Goal: Task Accomplishment & Management: Use online tool/utility

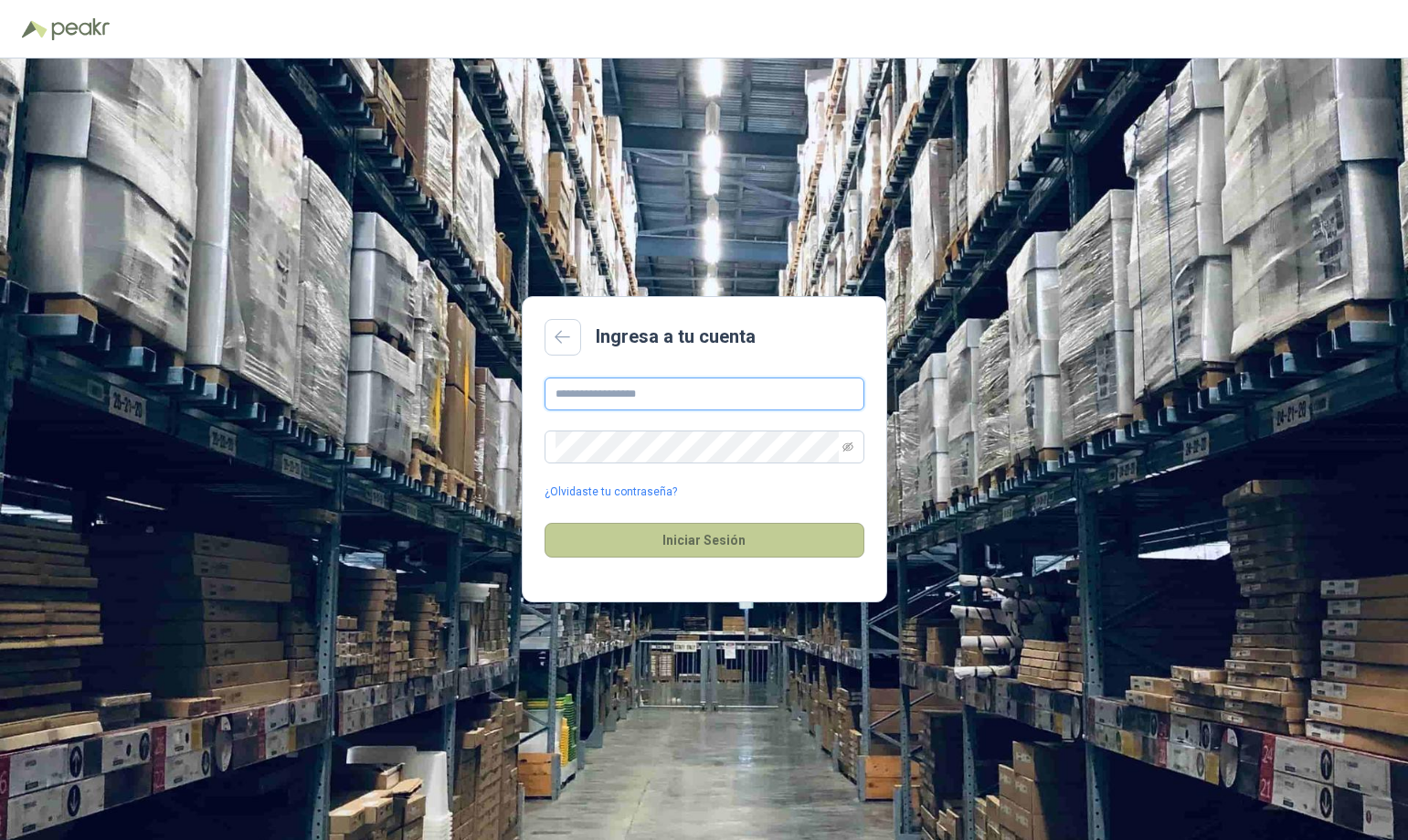
type input "**********"
click at [678, 529] on button "Iniciar Sesión" at bounding box center [705, 540] width 320 height 35
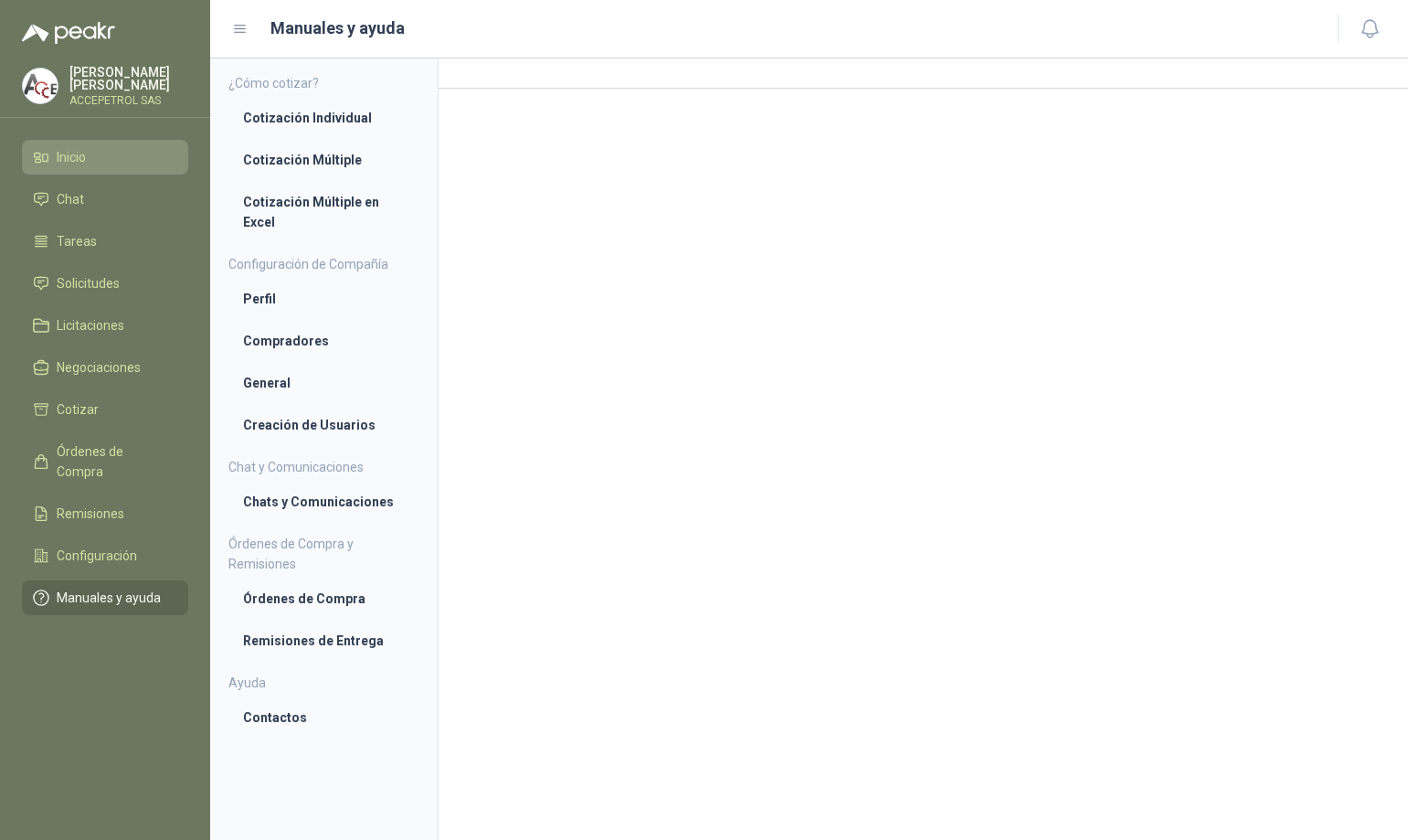
click at [97, 147] on li "Inicio" at bounding box center [104, 157] width 144 height 20
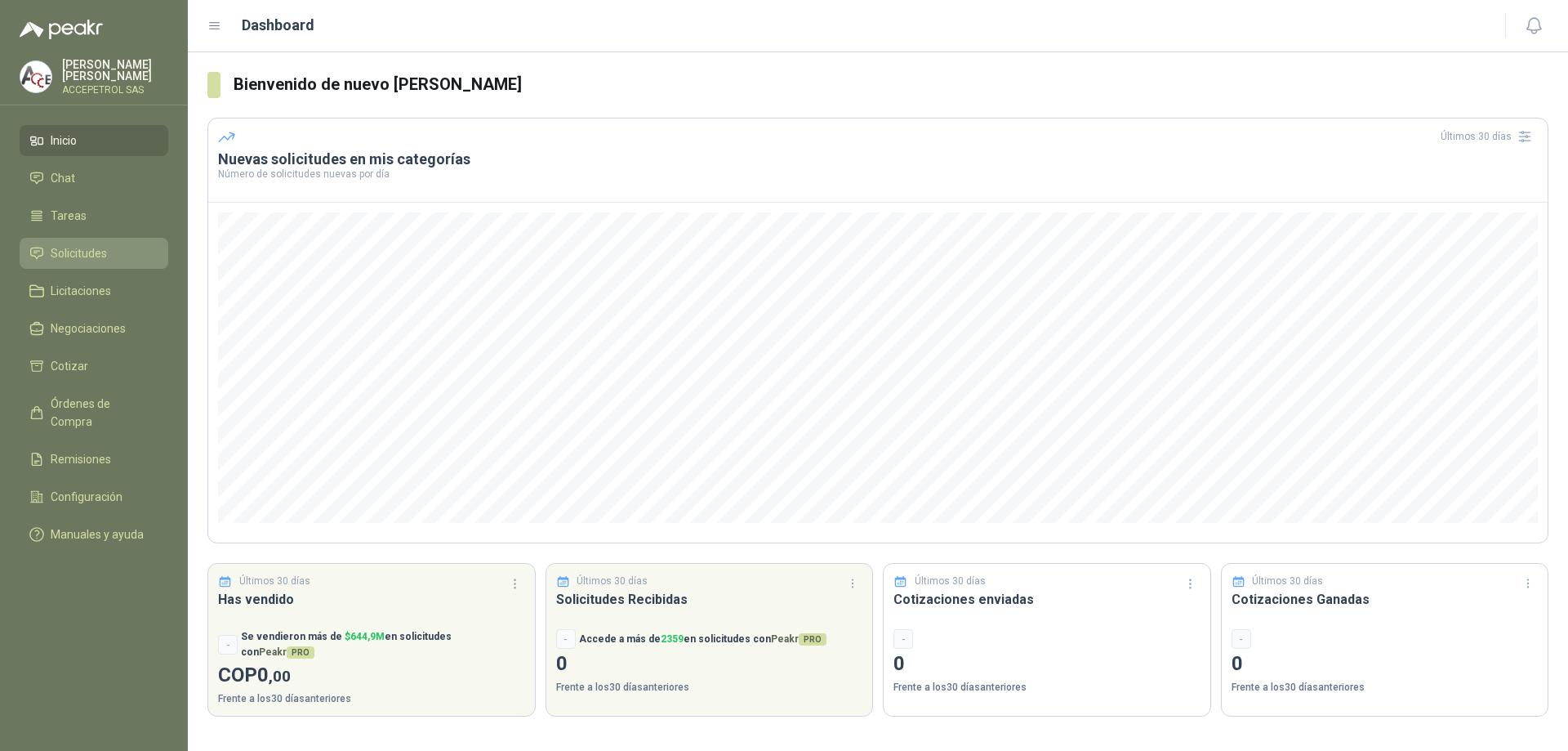
click at [98, 256] on span "Solicitudes" at bounding box center [78, 253] width 56 height 18
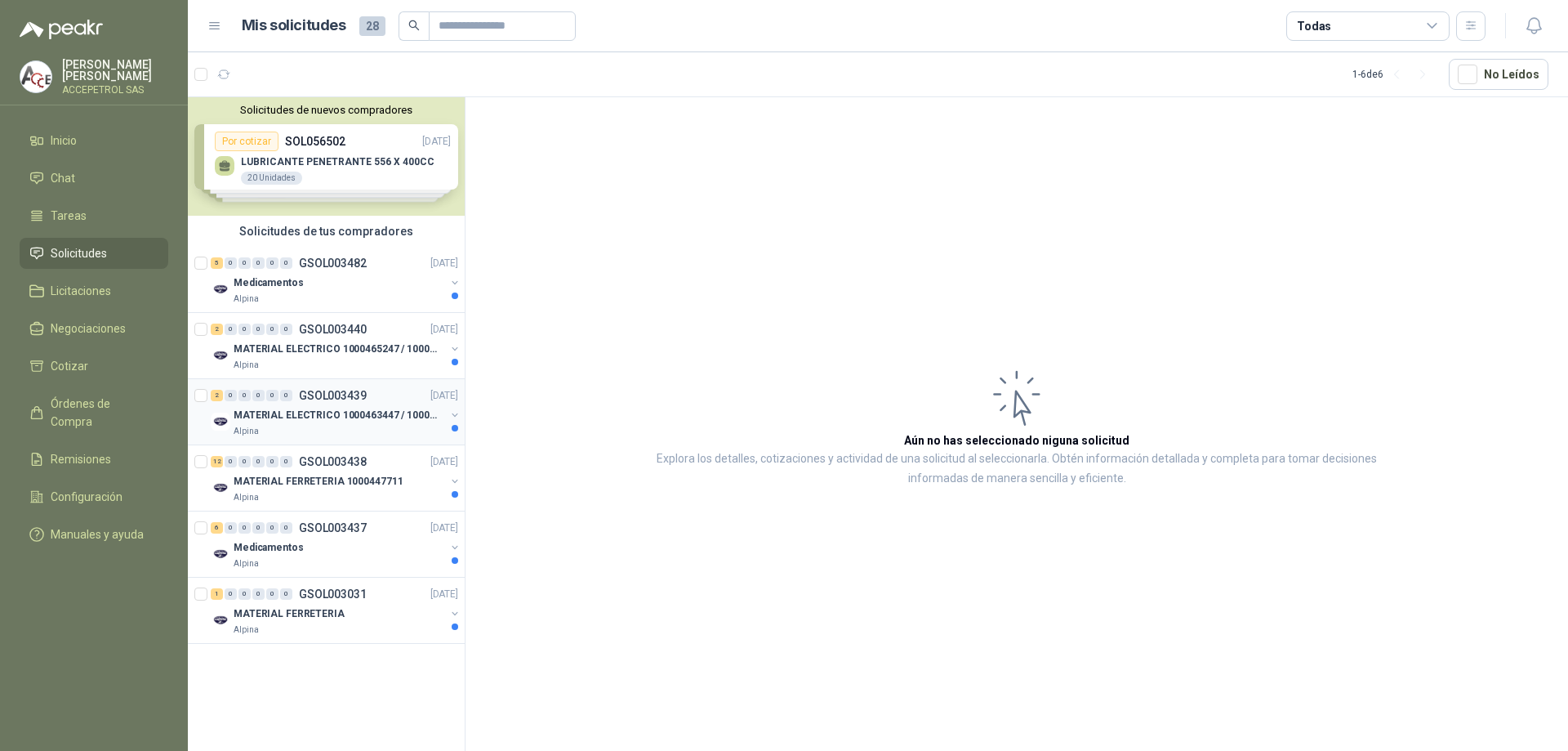
click at [415, 411] on p "MATERIAL ELECTRICO 1000463447 / 1000465800" at bounding box center [335, 415] width 203 height 15
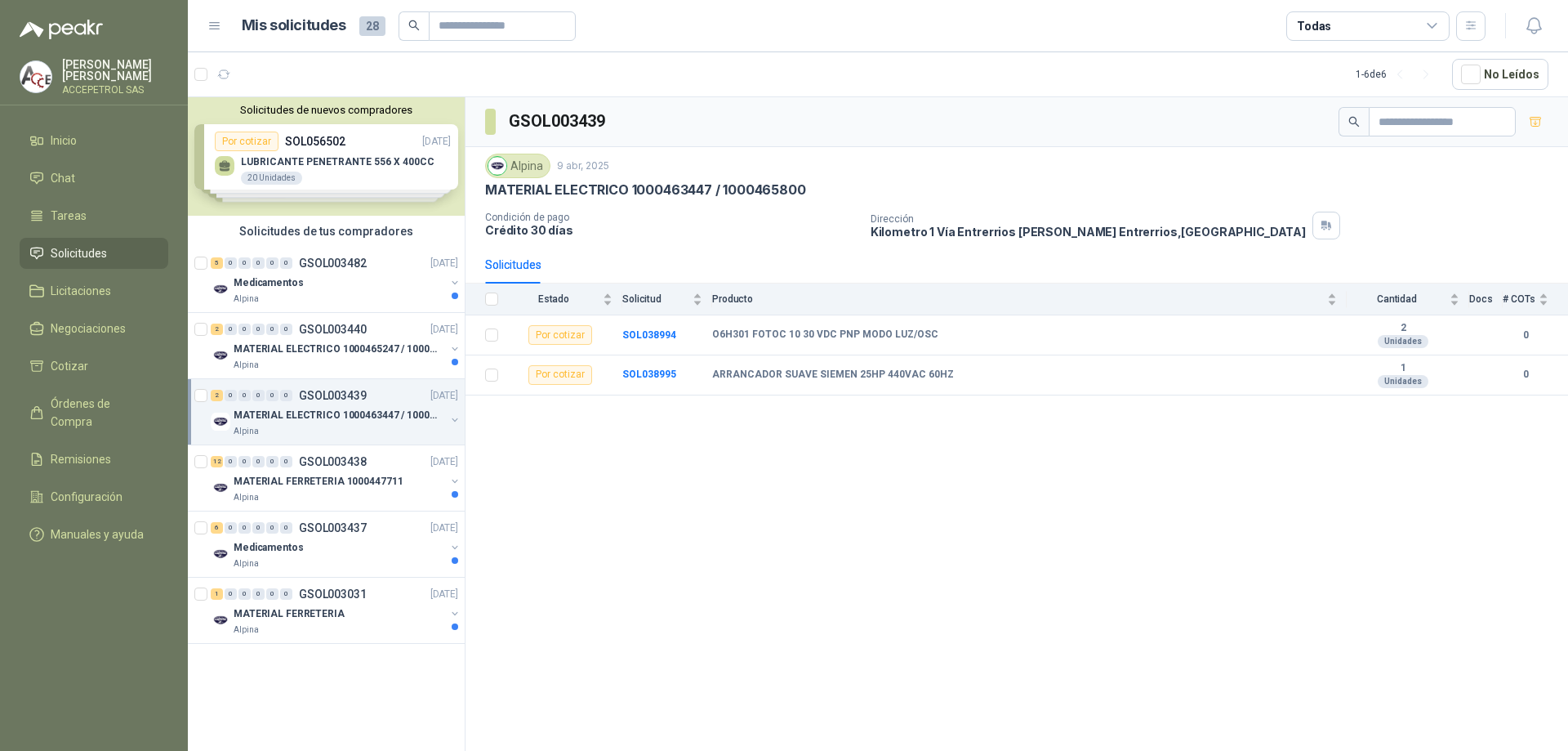
click at [98, 249] on span "Solicitudes" at bounding box center [78, 253] width 56 height 18
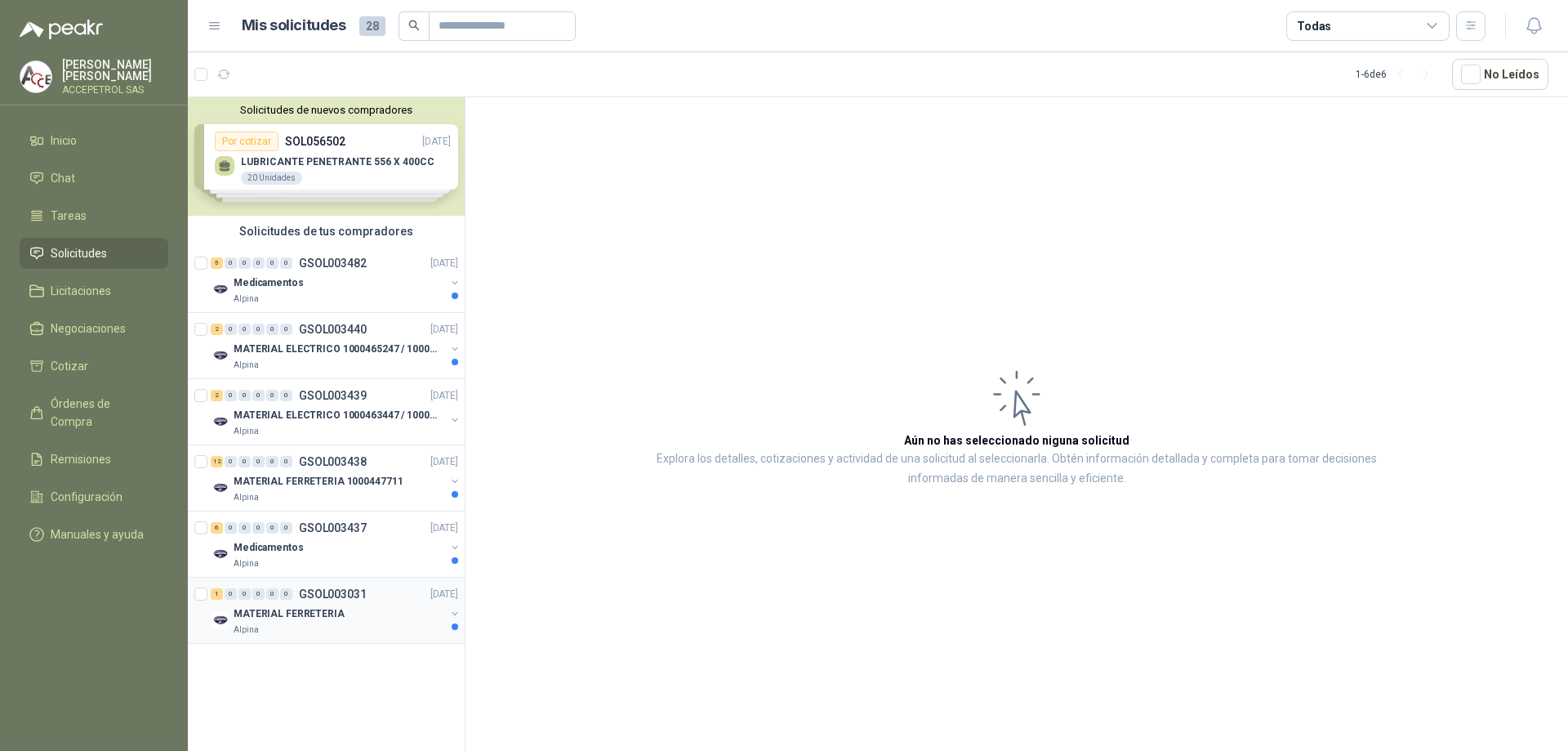
click at [349, 619] on div "MATERIAL FERRETERIA" at bounding box center [339, 613] width 211 height 20
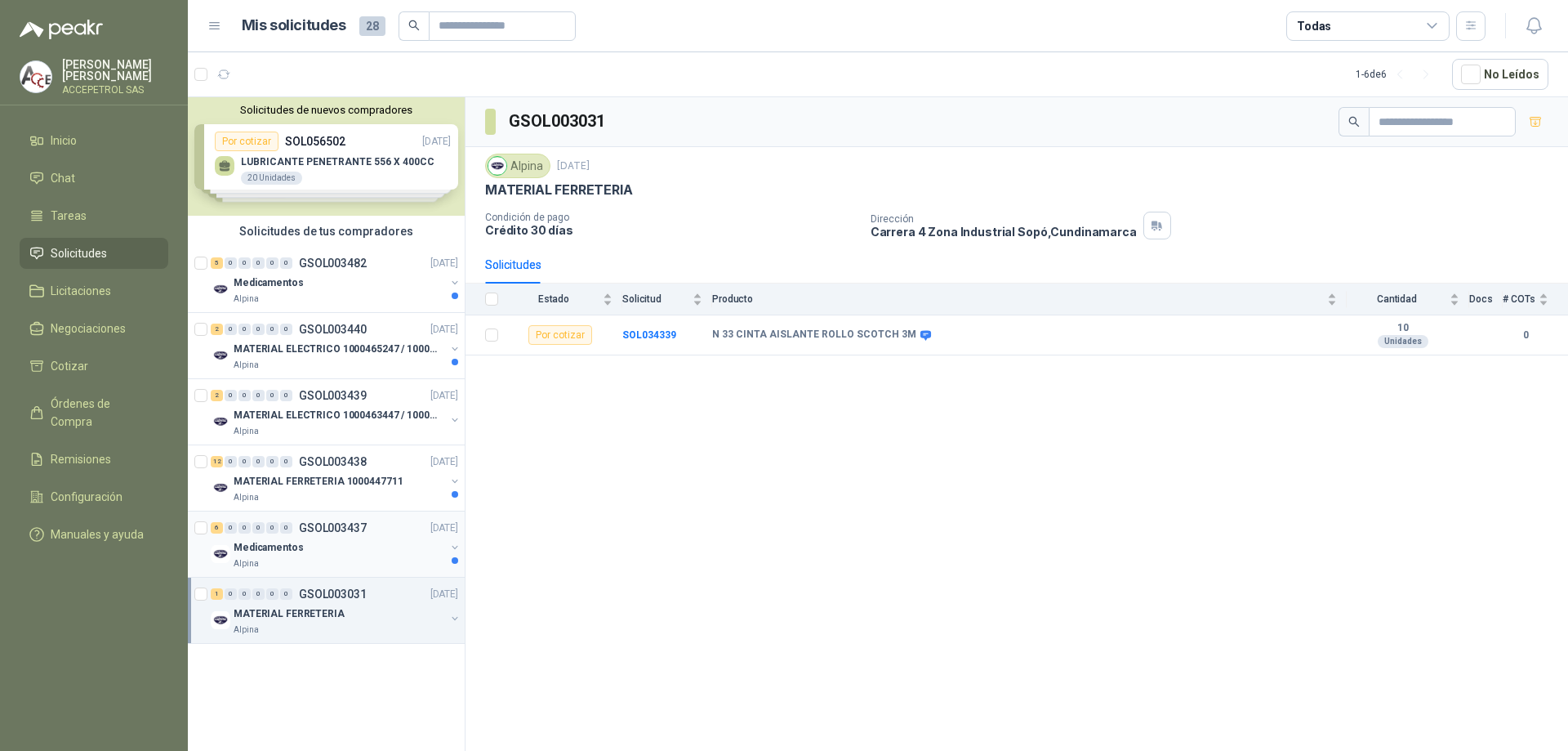
click at [305, 546] on div "Medicamentos" at bounding box center [339, 547] width 211 height 20
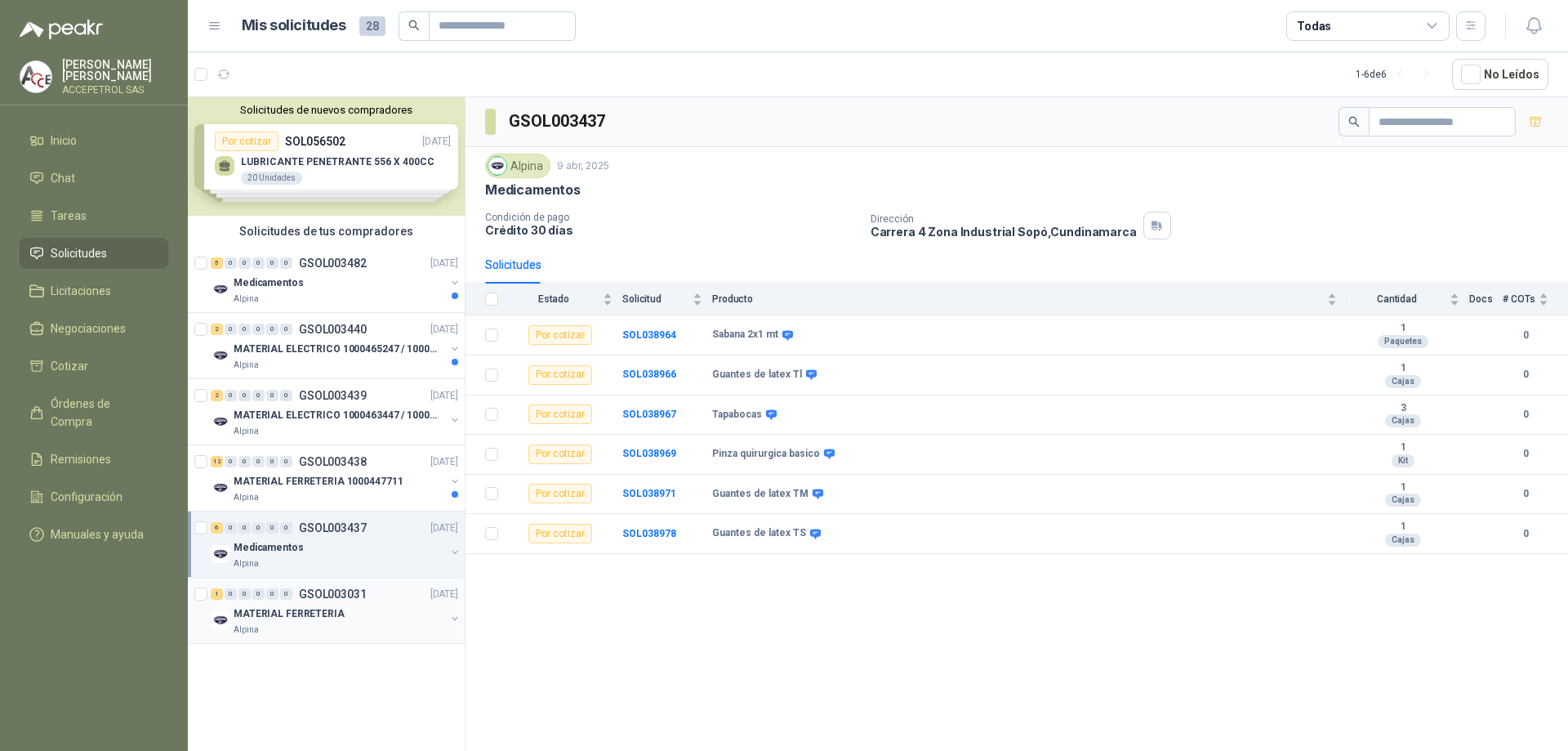
click at [303, 606] on p "MATERIAL FERRETERIA" at bounding box center [289, 613] width 111 height 15
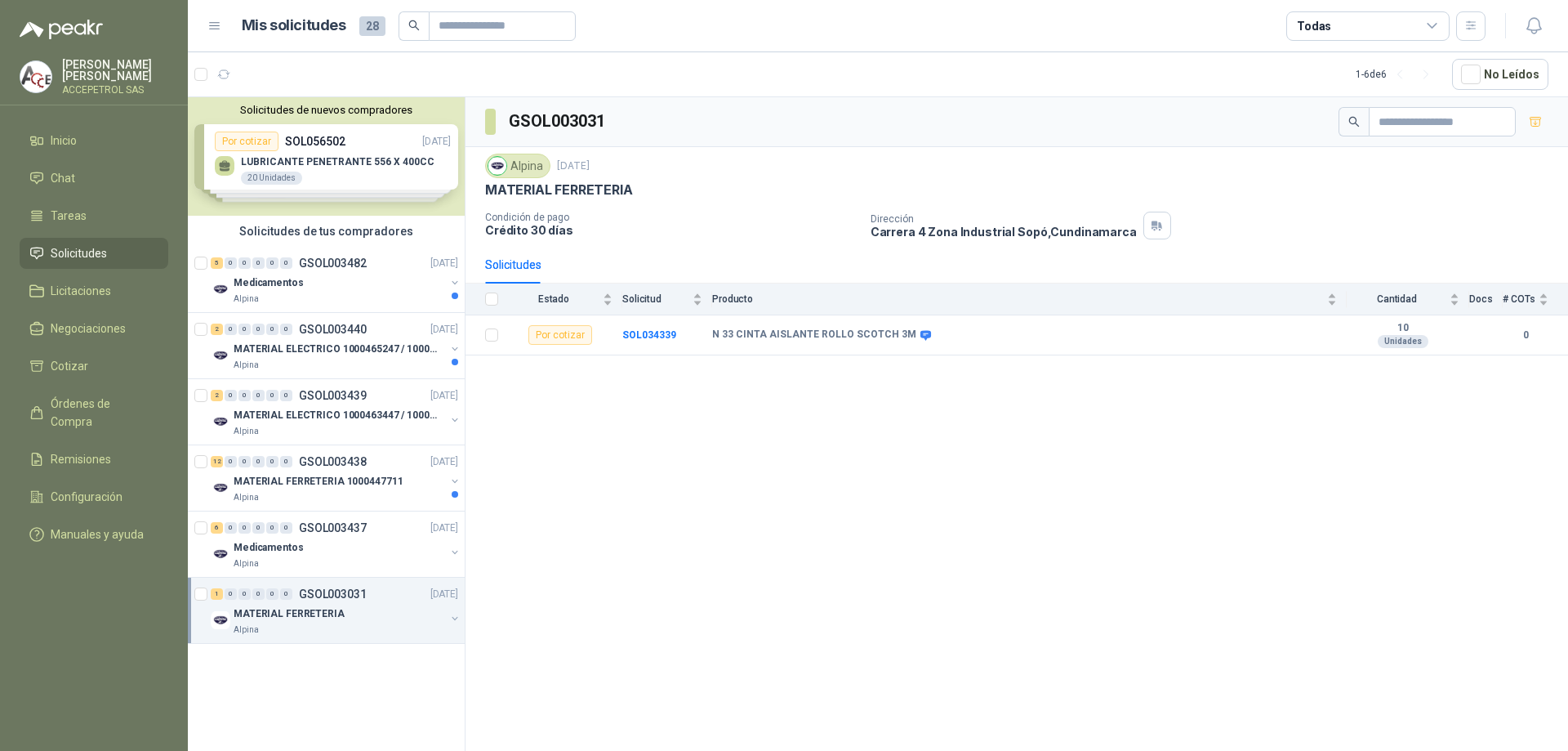
click at [336, 175] on div "Solicitudes de nuevos compradores Por cotizar SOL056502 [DATE] LUBRICANTE PENET…" at bounding box center [326, 156] width 277 height 118
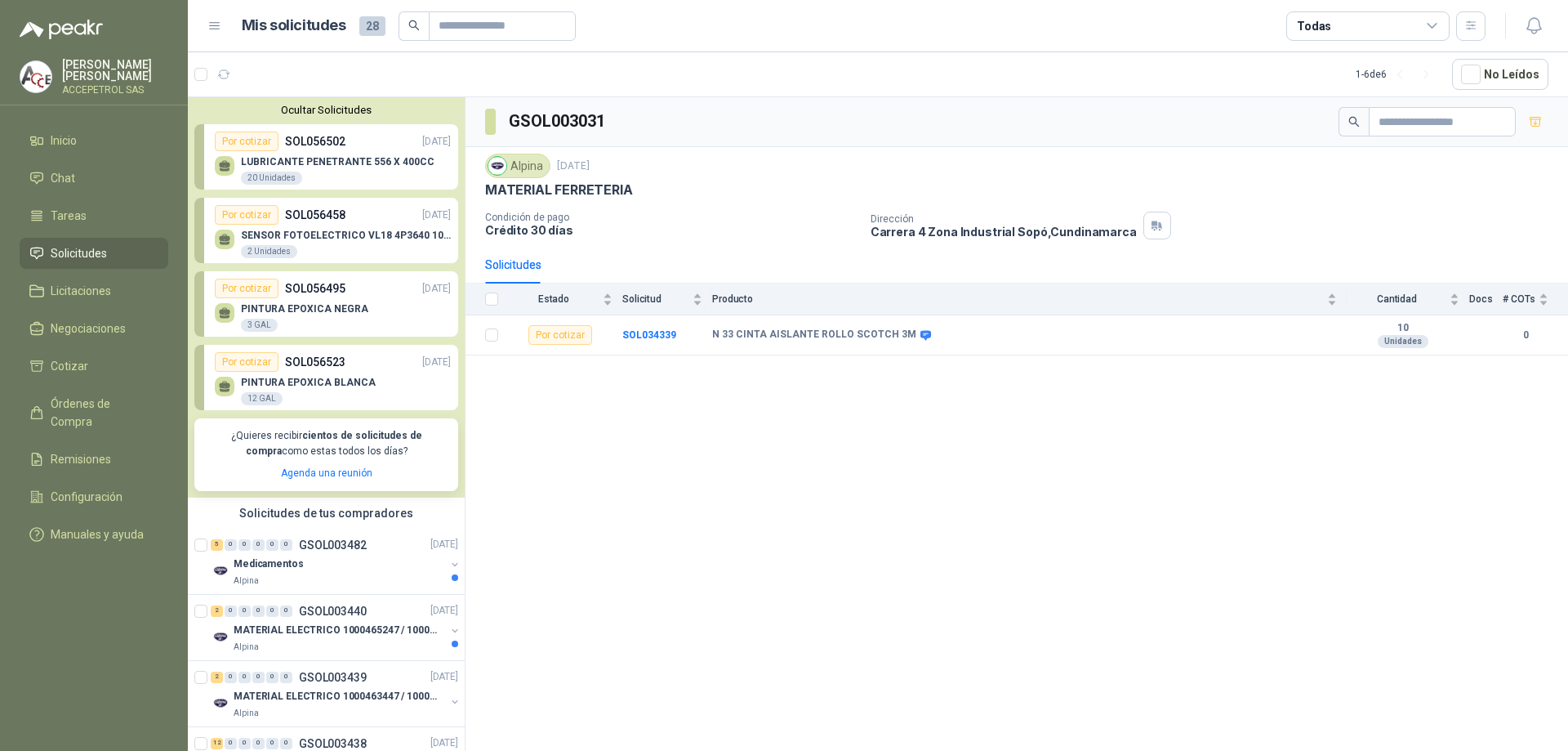
click at [207, 26] on icon at bounding box center [214, 26] width 15 height 15
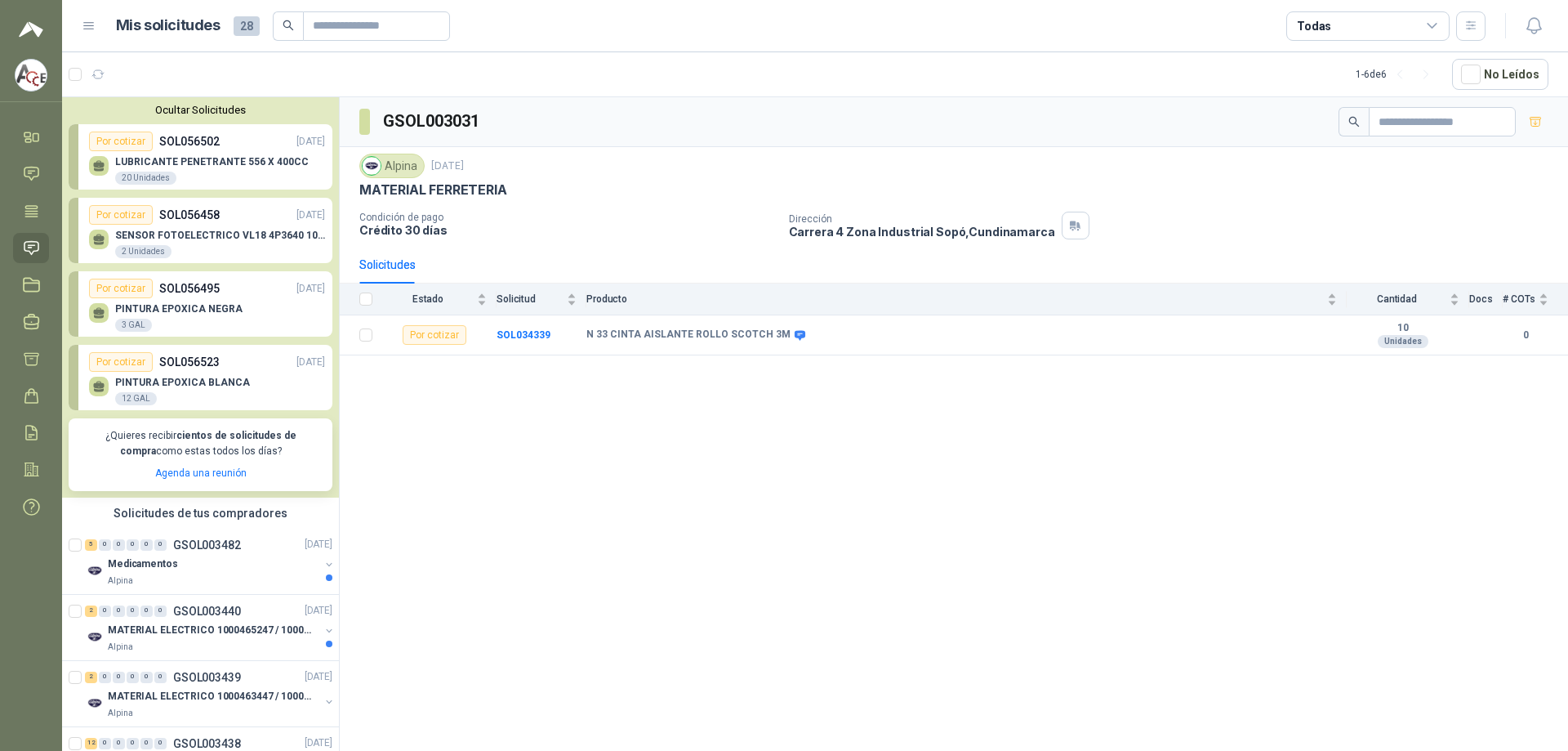
click at [53, 20] on div at bounding box center [31, 20] width 62 height 39
click at [94, 28] on icon at bounding box center [89, 26] width 10 height 6
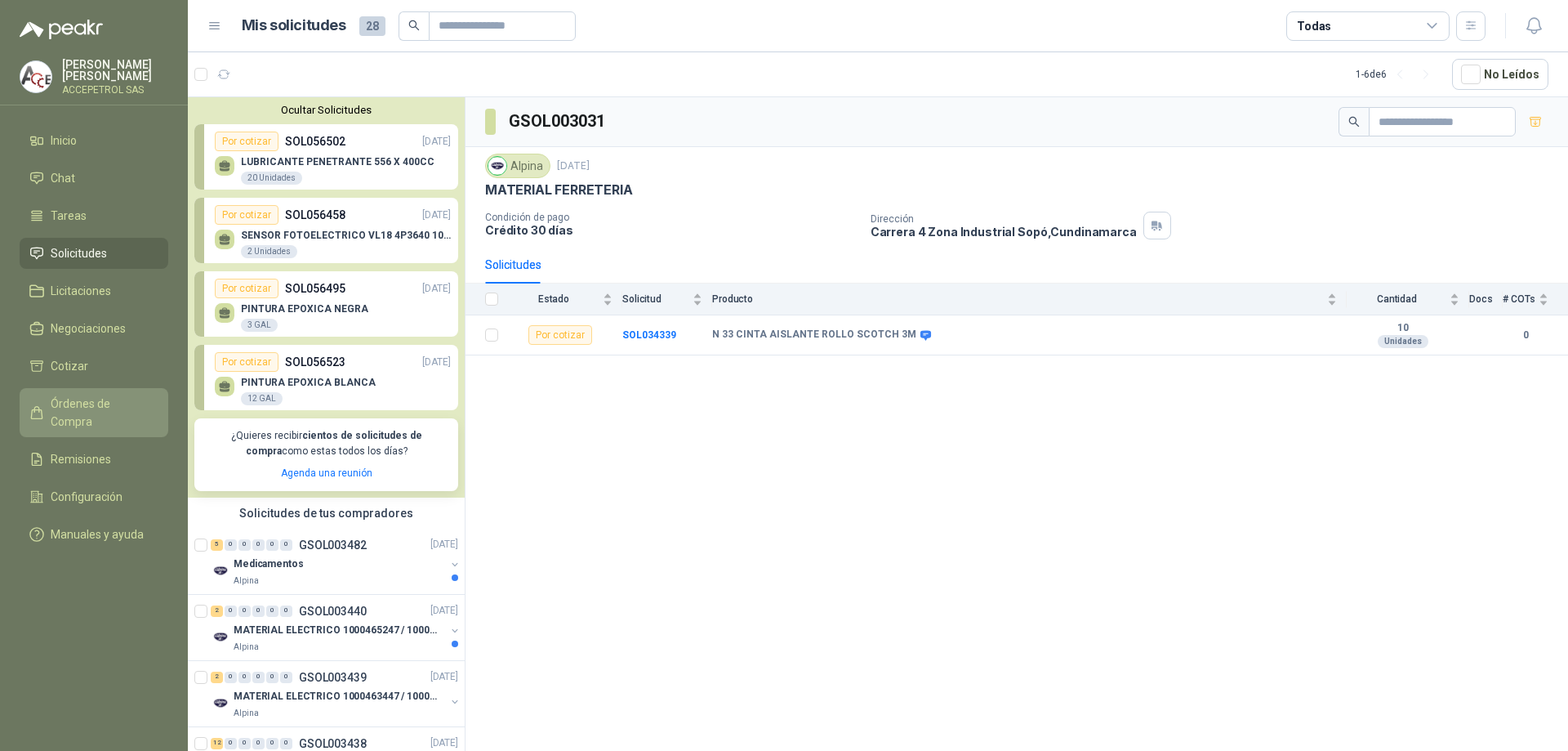
click at [74, 403] on span "Órdenes de Compra" at bounding box center [101, 412] width 102 height 36
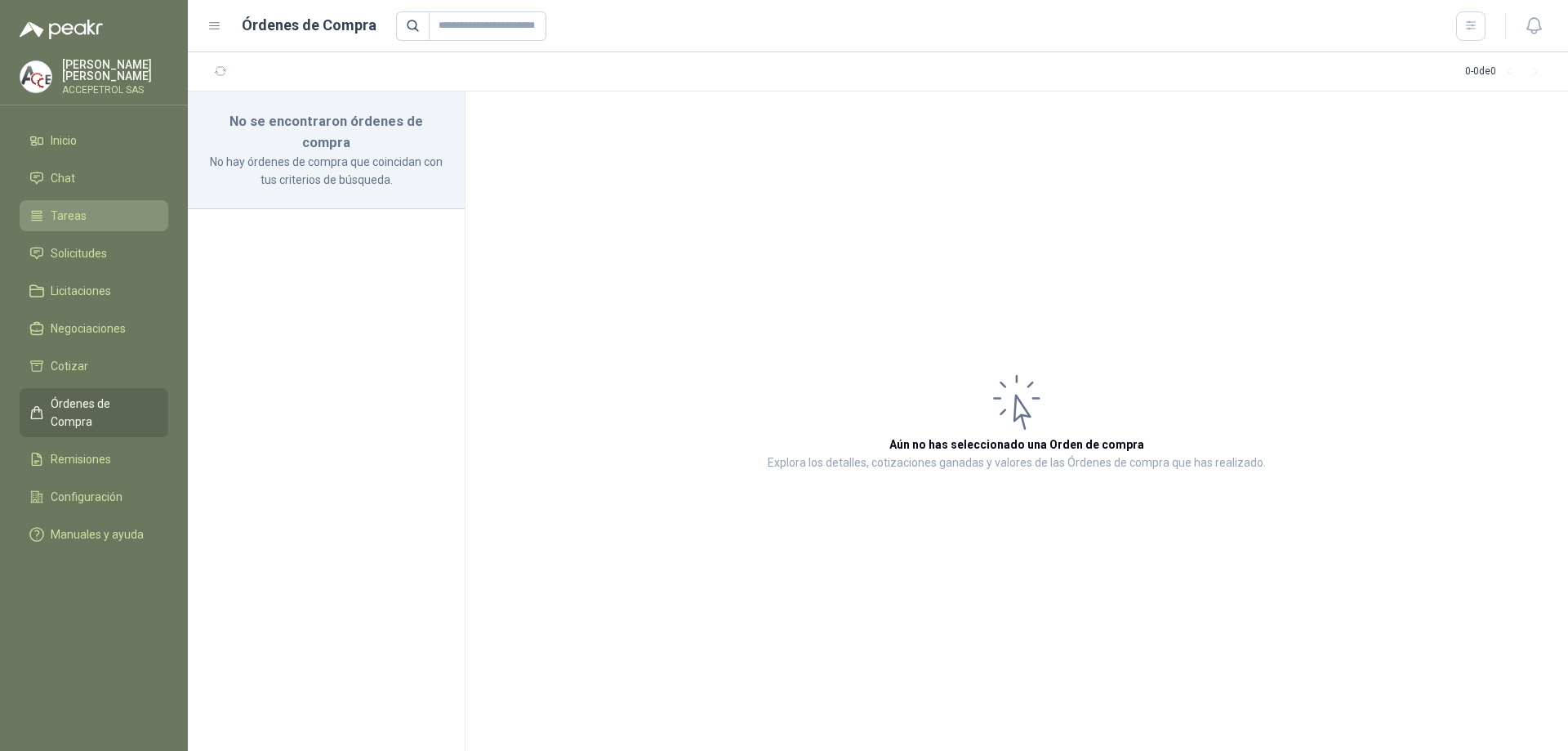
click at [65, 212] on span "Tareas" at bounding box center [68, 216] width 36 height 18
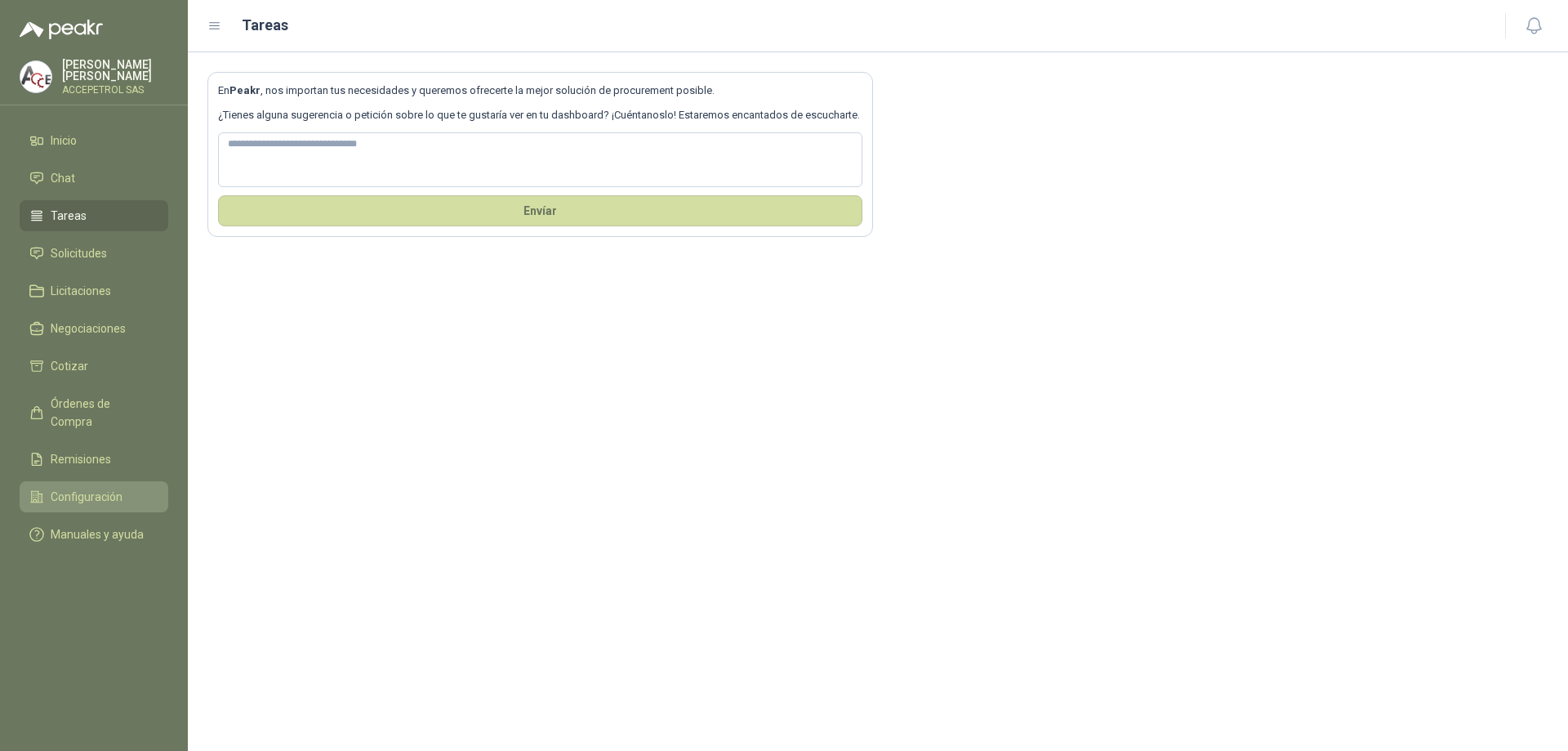
click at [79, 488] on span "Configuración" at bounding box center [86, 497] width 72 height 18
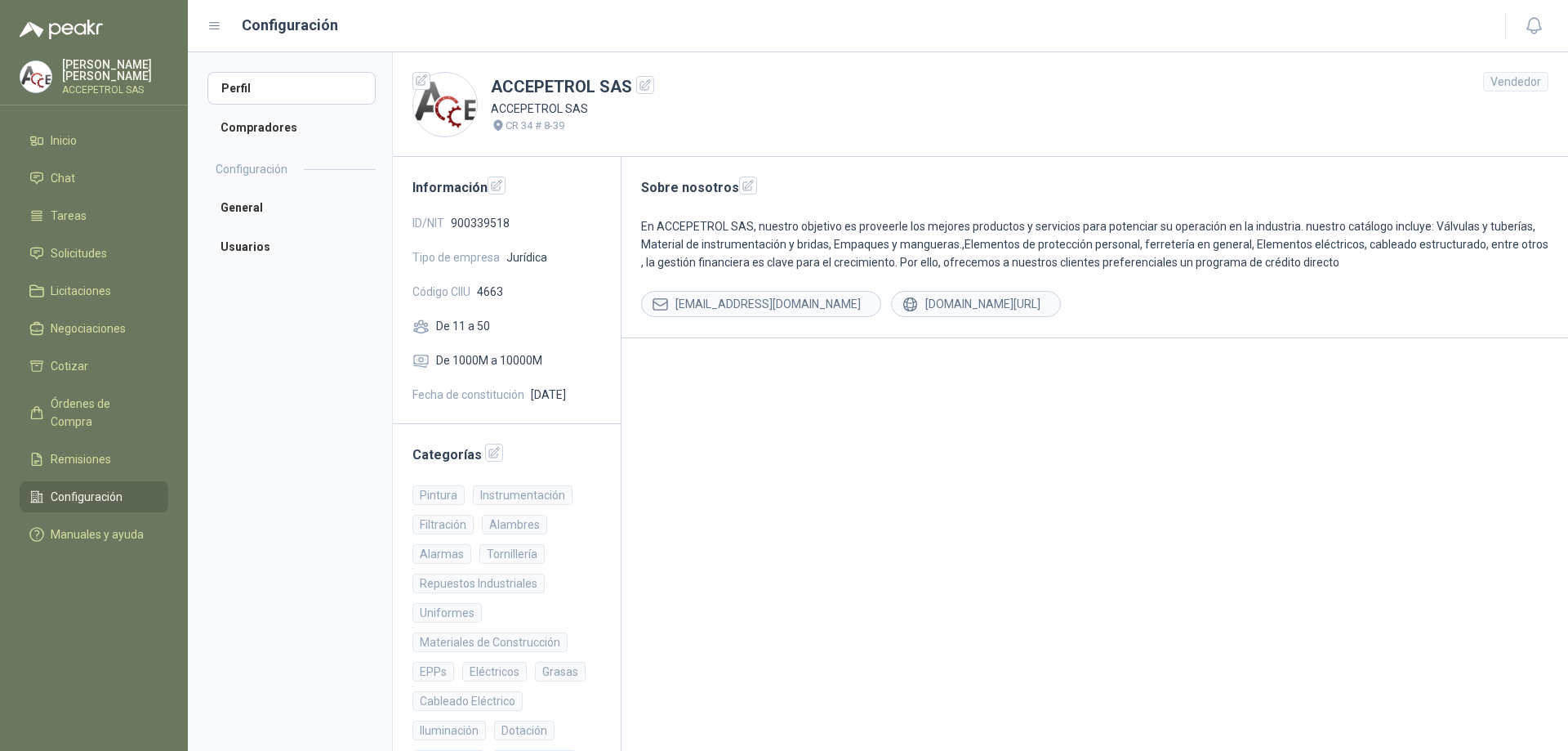
click at [219, 28] on icon at bounding box center [214, 26] width 15 height 15
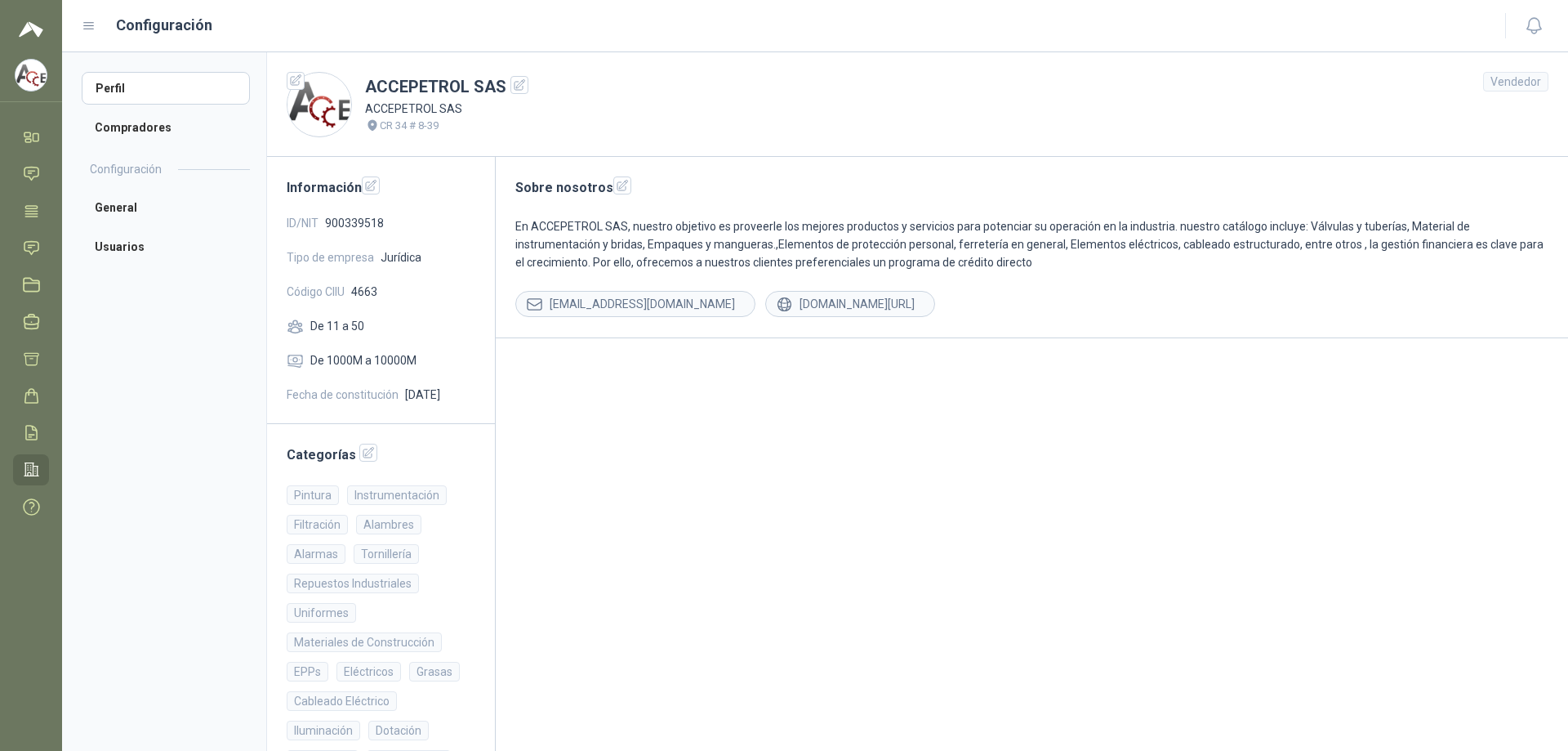
click at [26, 76] on img at bounding box center [30, 75] width 31 height 31
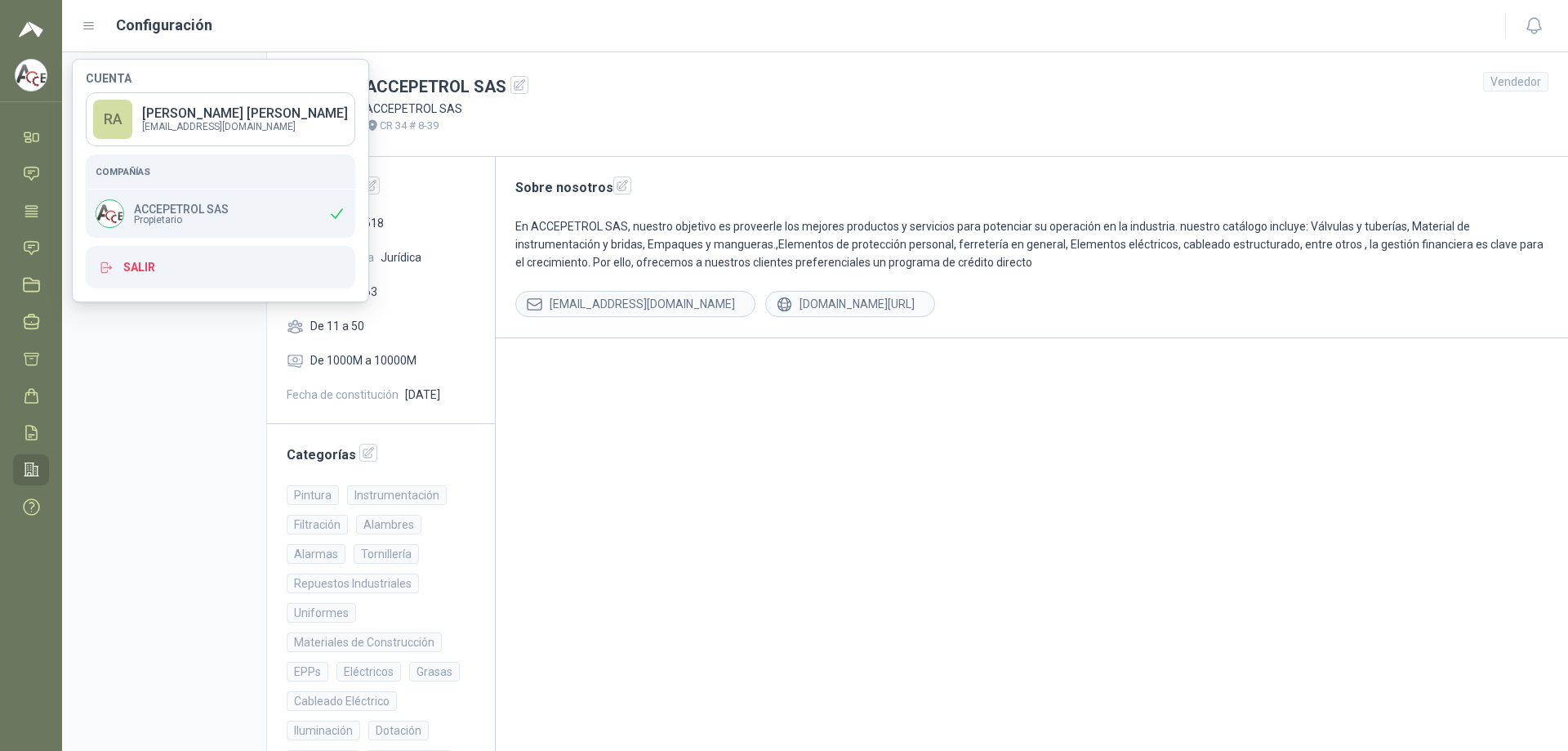
click at [280, 36] on div "Configuración" at bounding box center [784, 26] width 1404 height 23
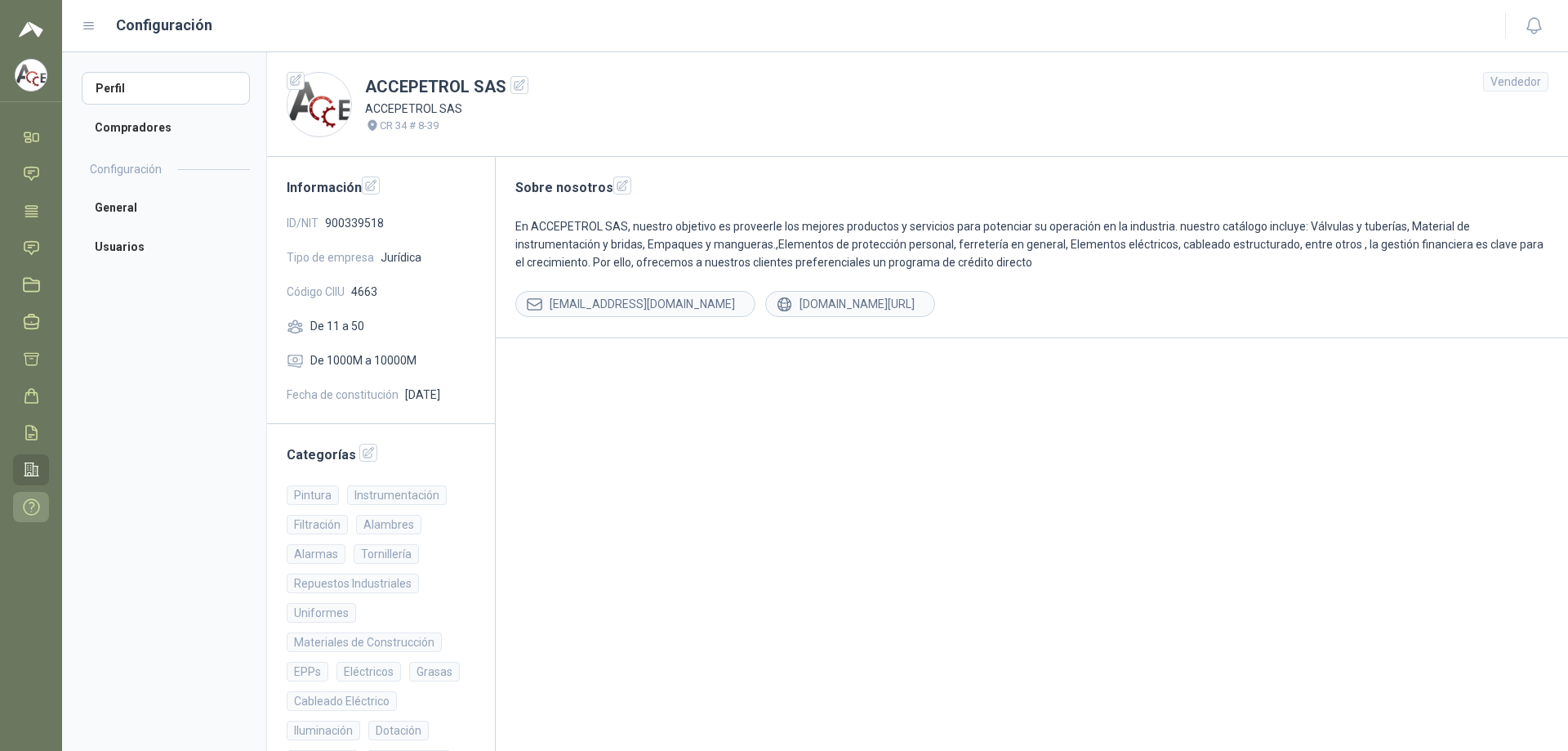
click at [27, 505] on icon at bounding box center [31, 507] width 17 height 17
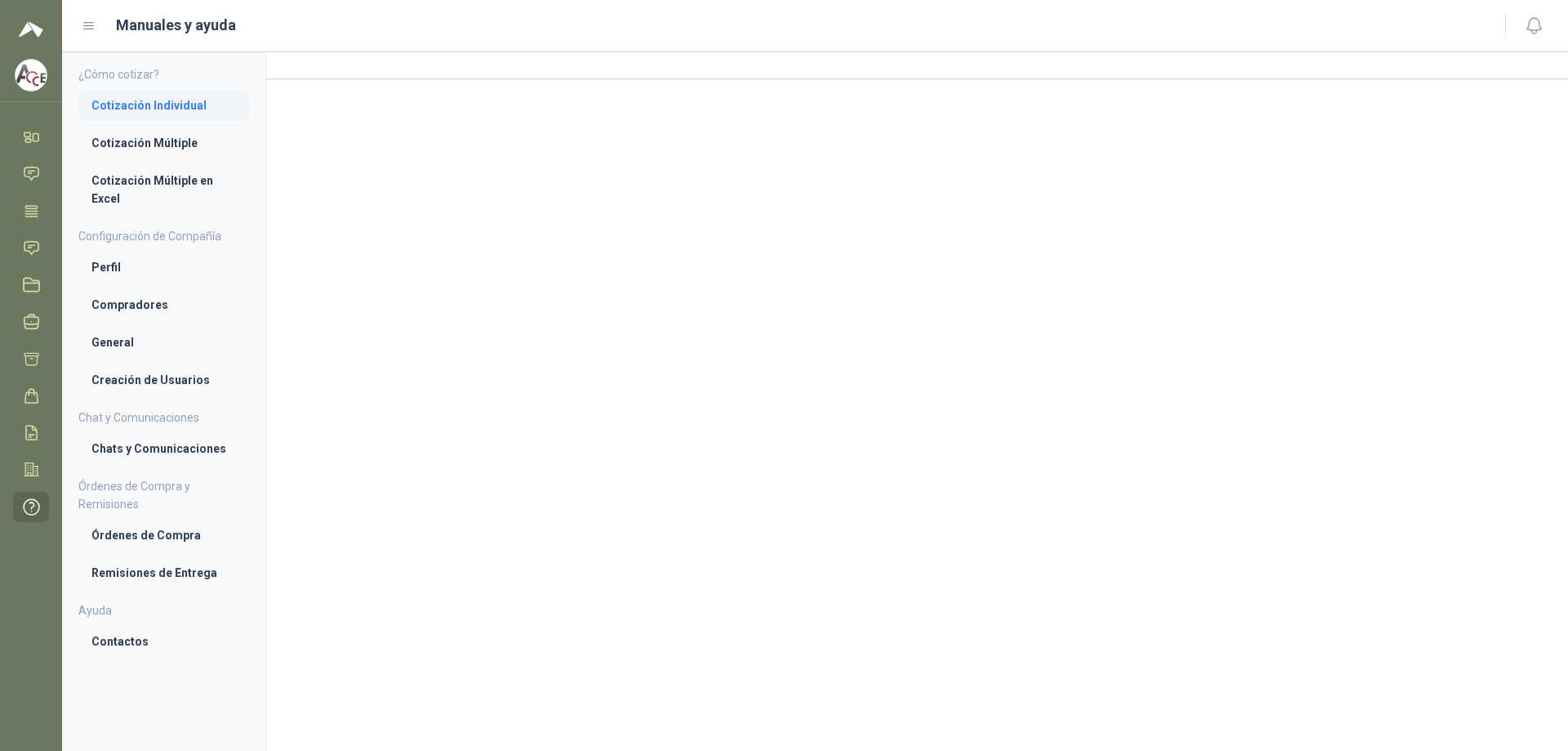
click at [147, 104] on li "Cotización Individual" at bounding box center [163, 105] width 145 height 18
click at [24, 80] on img at bounding box center [30, 75] width 31 height 31
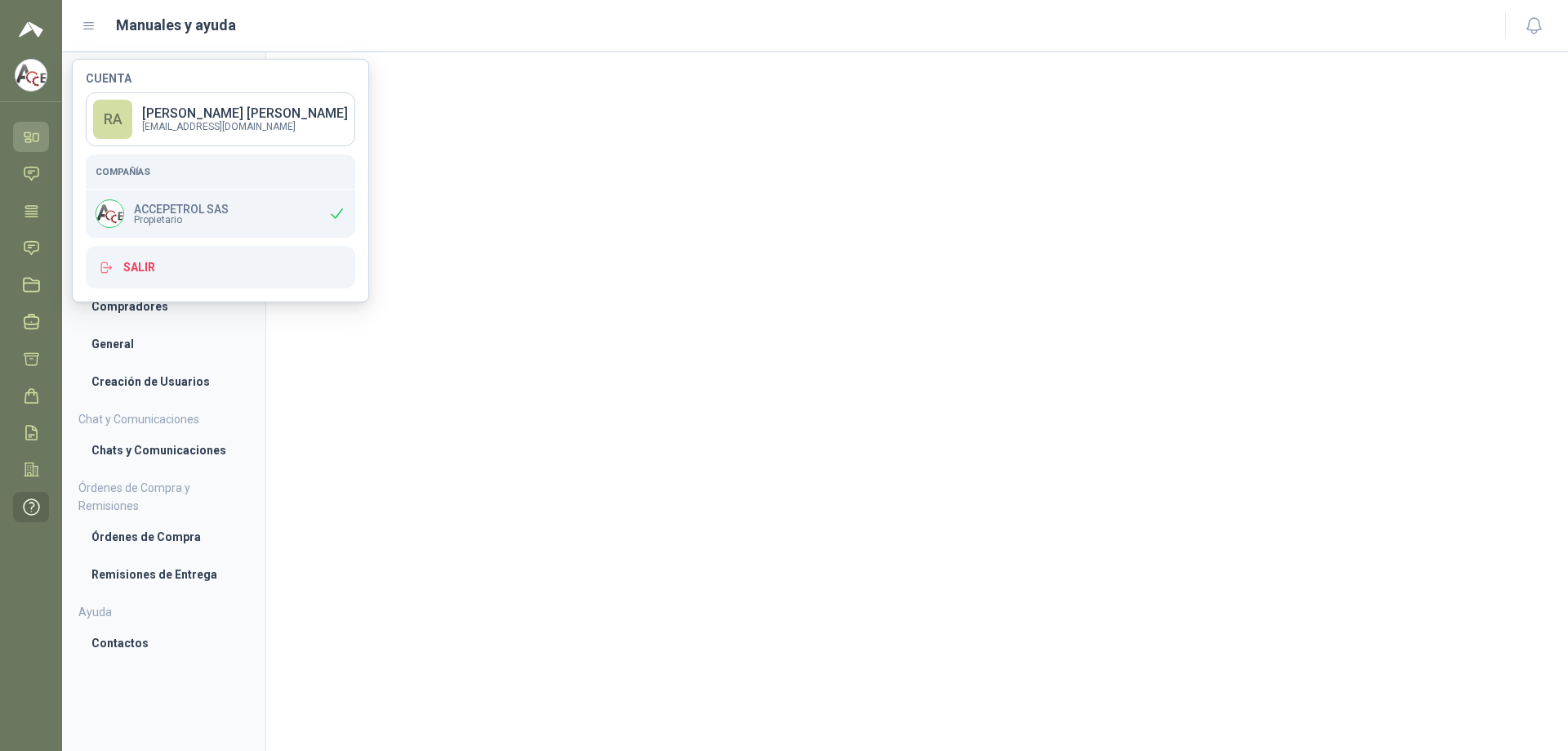
click at [25, 136] on icon at bounding box center [28, 134] width 5 height 4
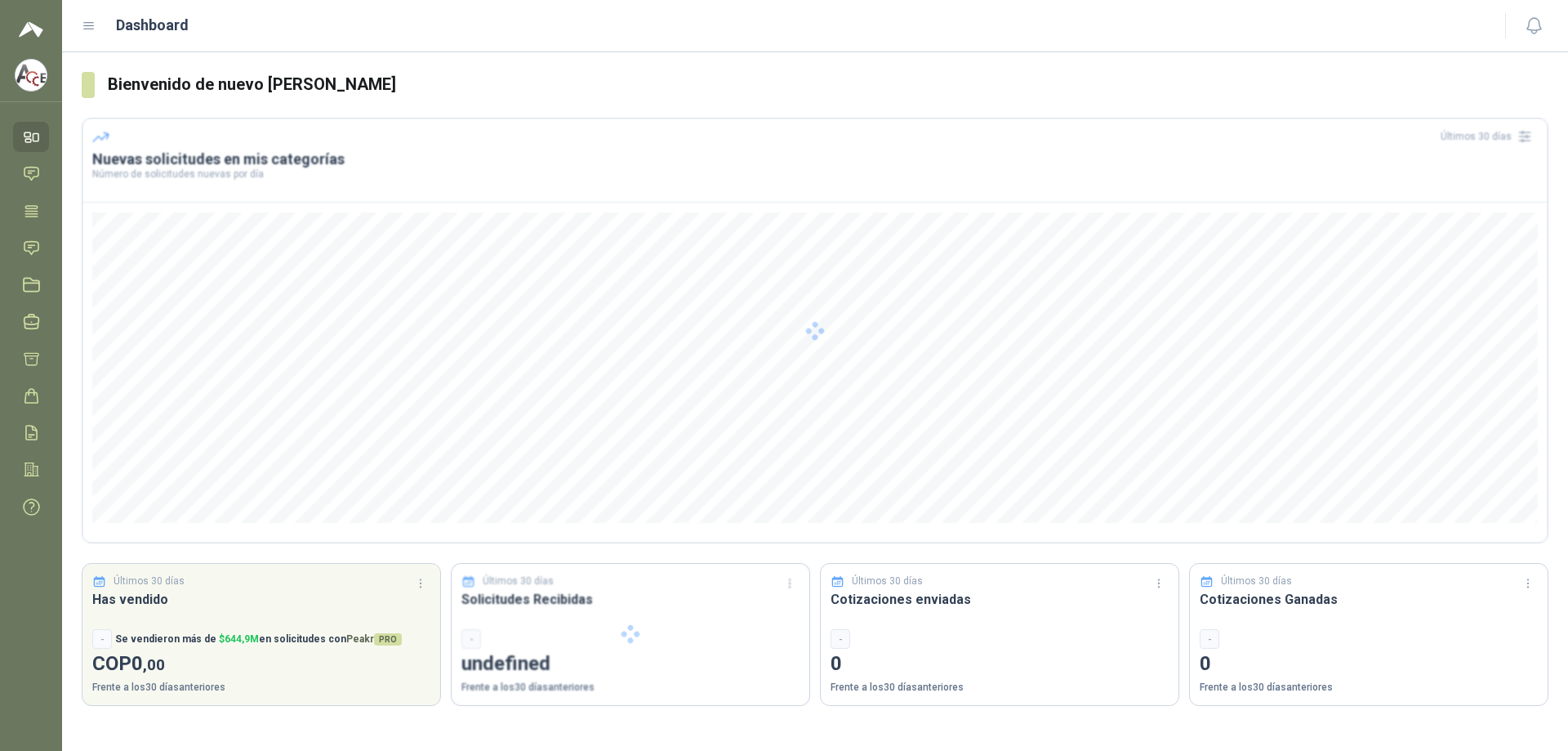
click at [34, 84] on img at bounding box center [30, 75] width 31 height 31
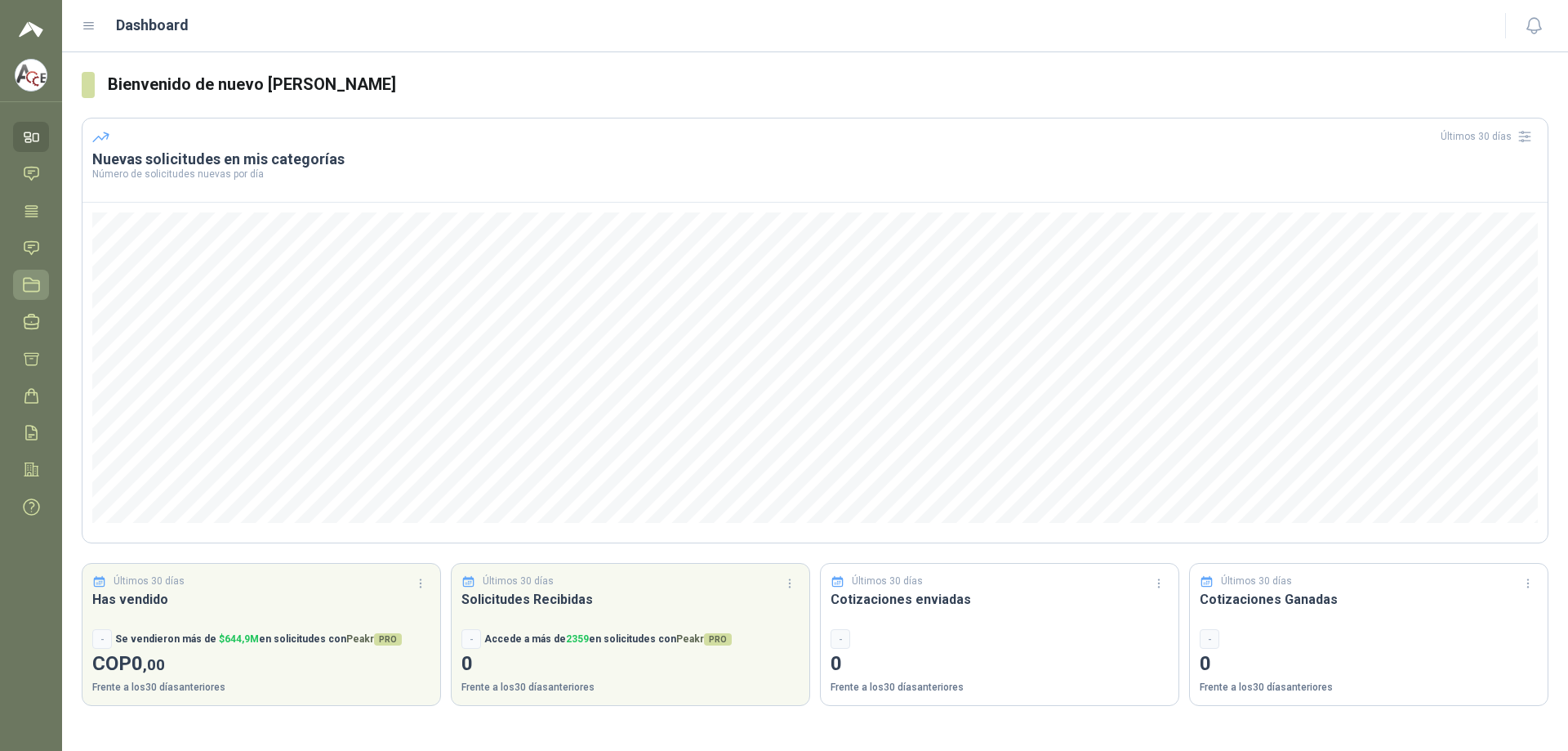
click at [31, 298] on link "Licitaciones" at bounding box center [31, 284] width 36 height 30
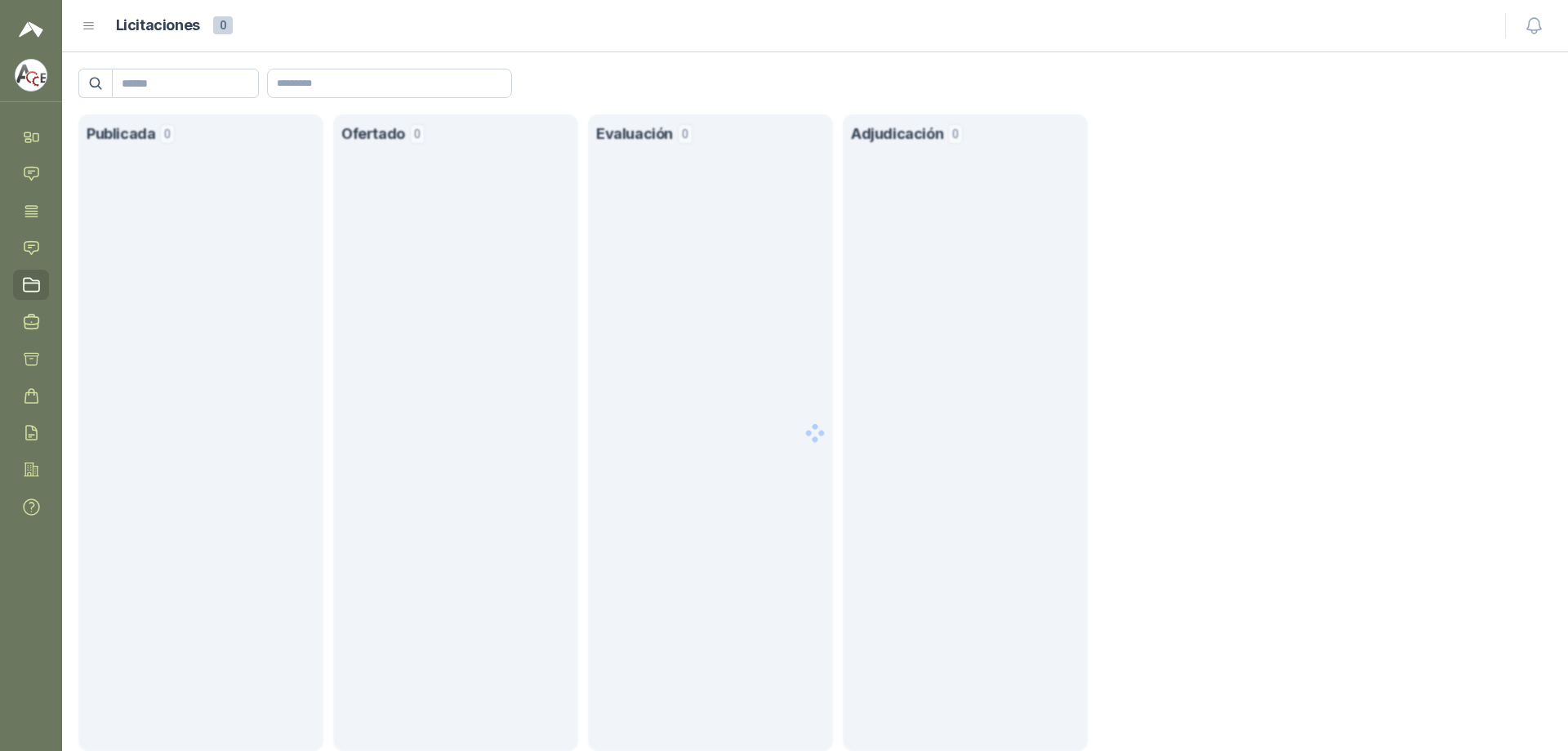
click at [84, 23] on icon at bounding box center [89, 26] width 15 height 15
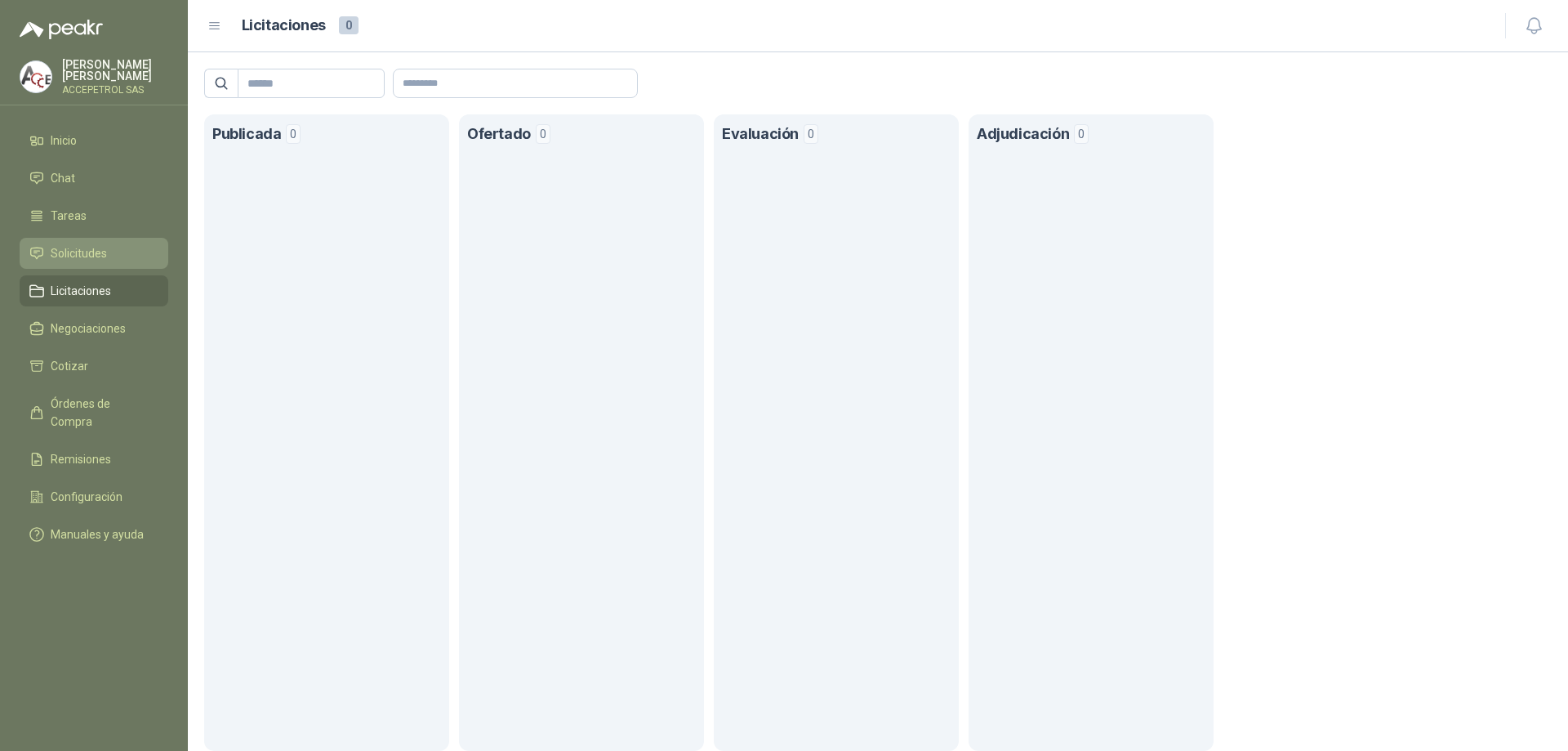
click at [107, 249] on li "Solicitudes" at bounding box center [93, 253] width 129 height 18
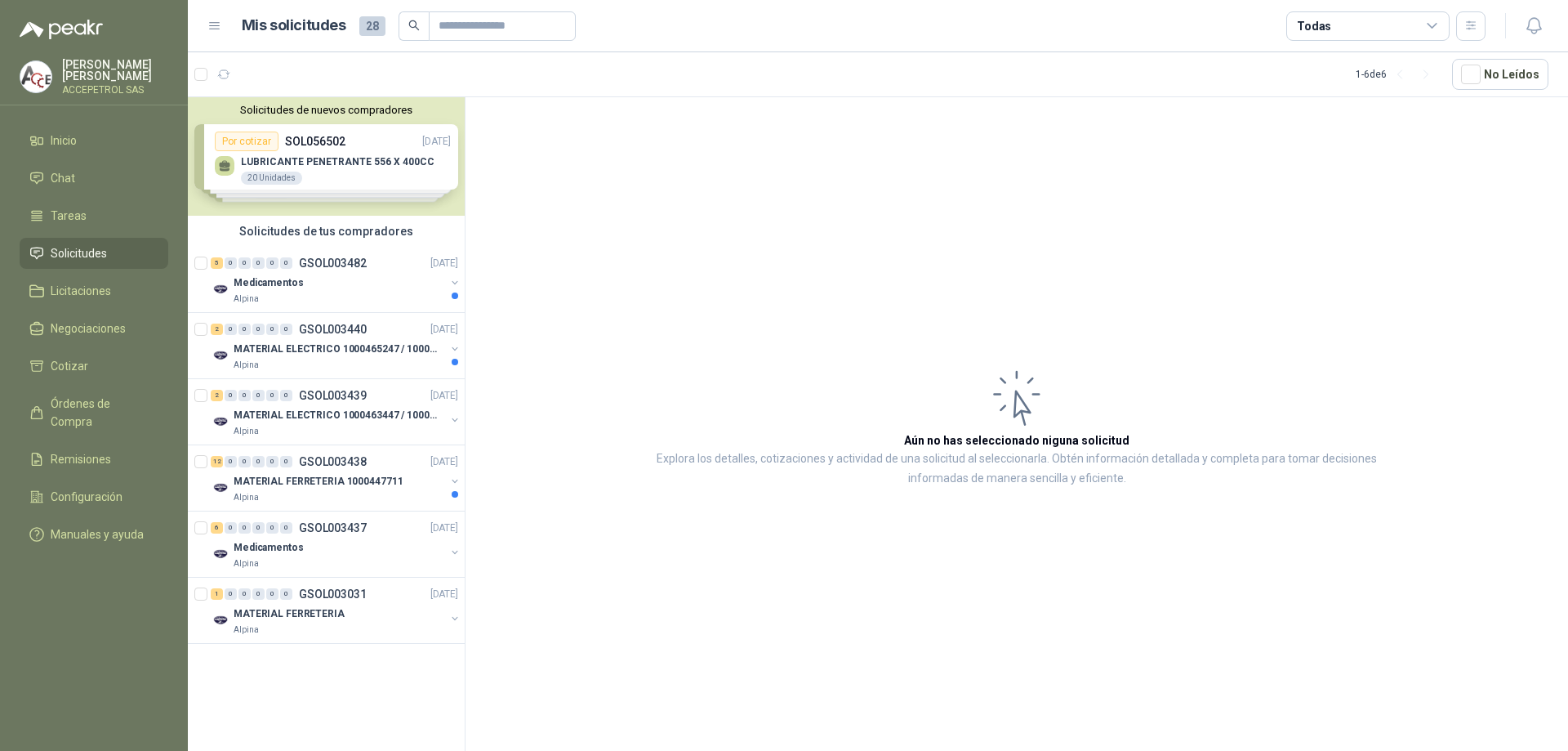
click at [347, 164] on div "Solicitudes de nuevos compradores Por cotizar SOL056502 [DATE] LUBRICANTE PENET…" at bounding box center [326, 156] width 277 height 118
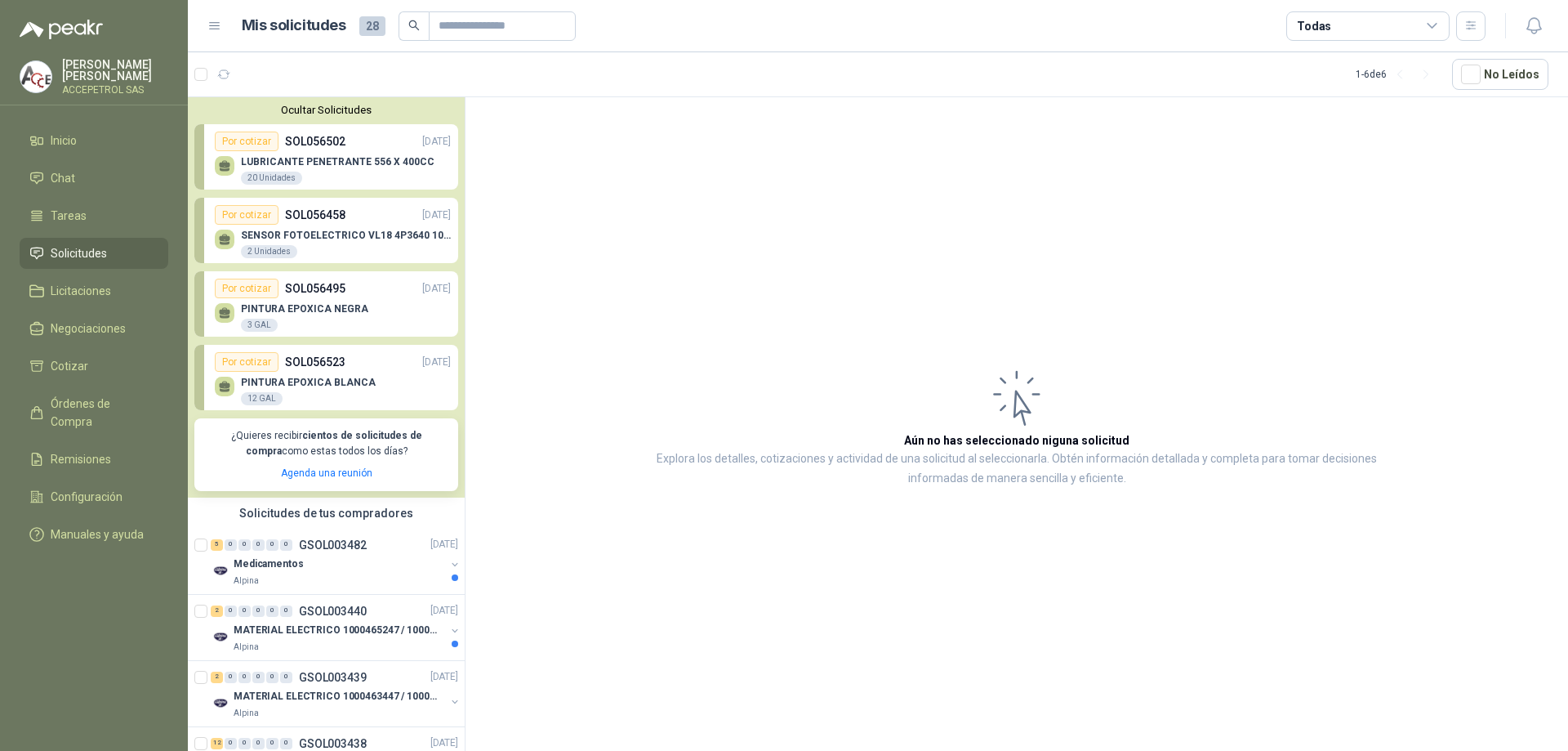
click at [363, 301] on div "PINTURA EPOXICA NEGRA 3 GAL" at bounding box center [333, 315] width 236 height 35
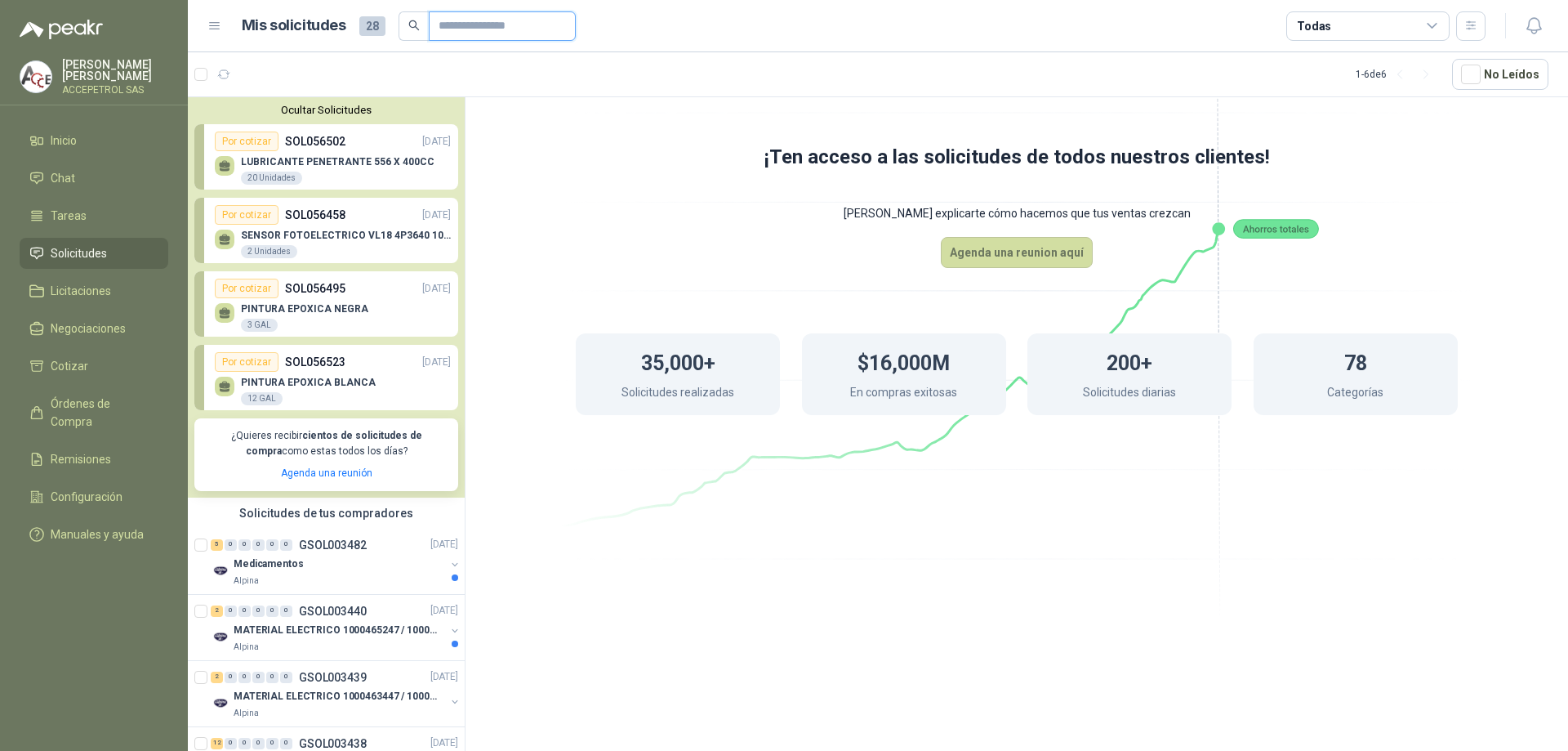
click at [495, 30] on input "text" at bounding box center [496, 26] width 115 height 28
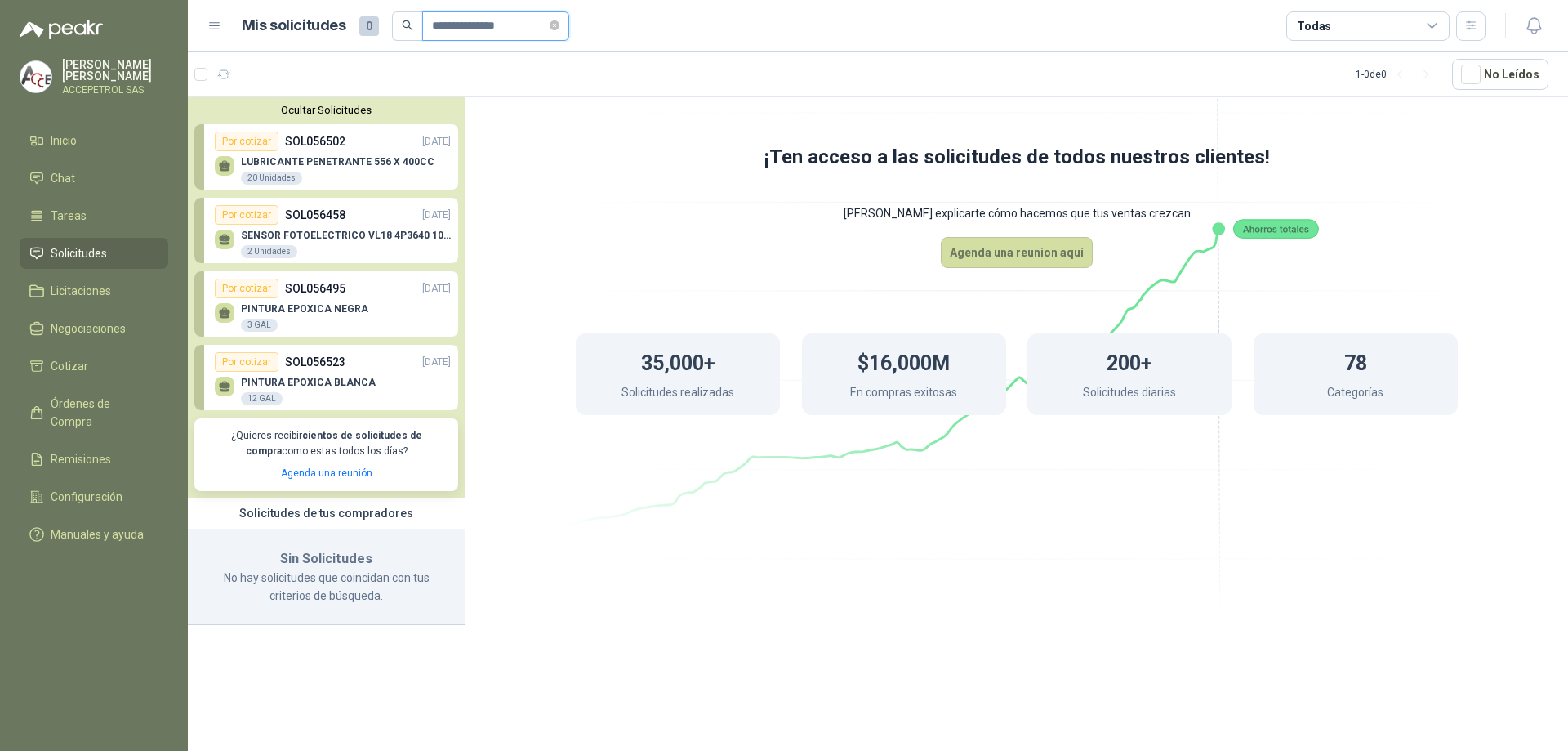
type input "**********"
click at [560, 28] on icon "close-circle" at bounding box center [554, 25] width 10 height 10
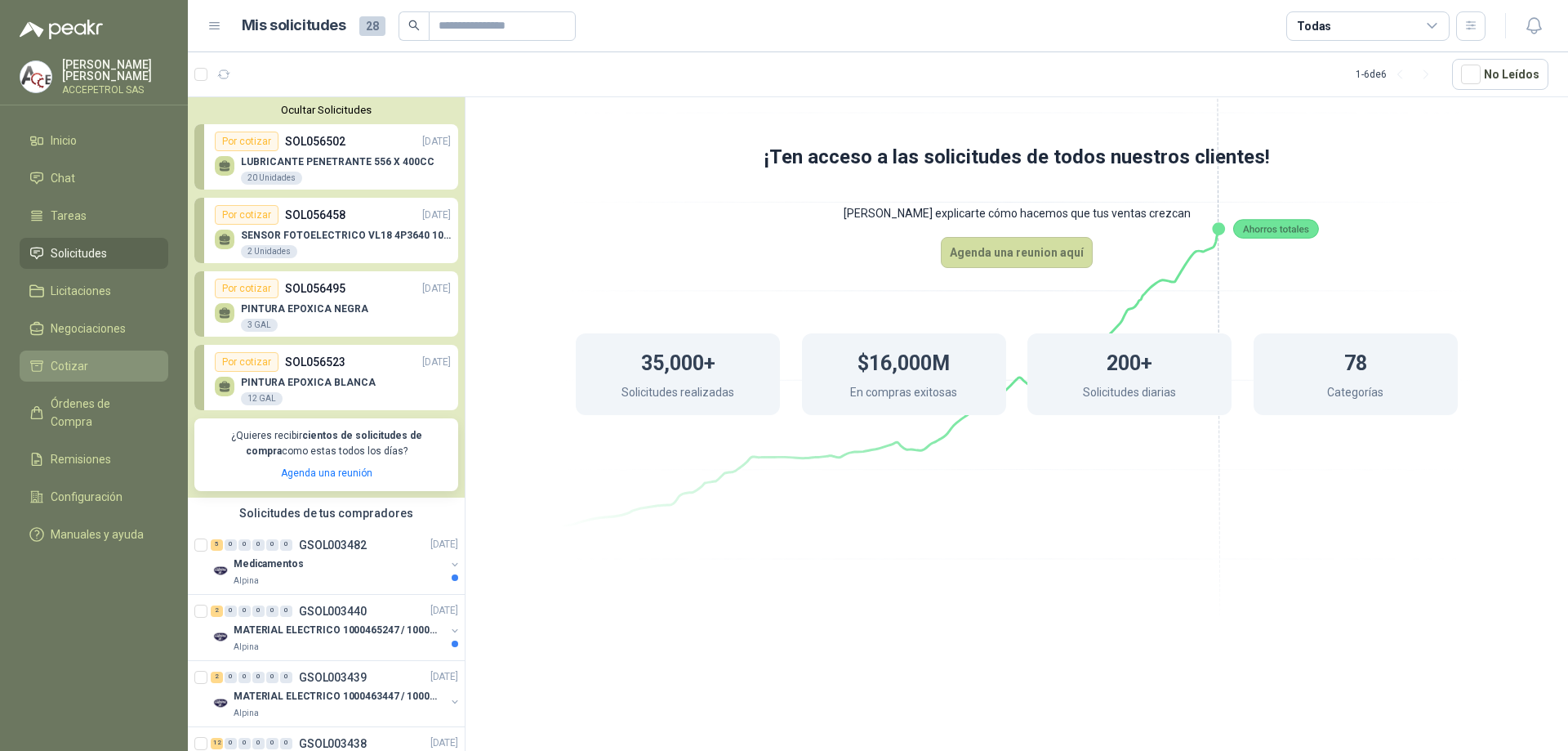
click at [111, 369] on li "Cotizar" at bounding box center [93, 366] width 129 height 18
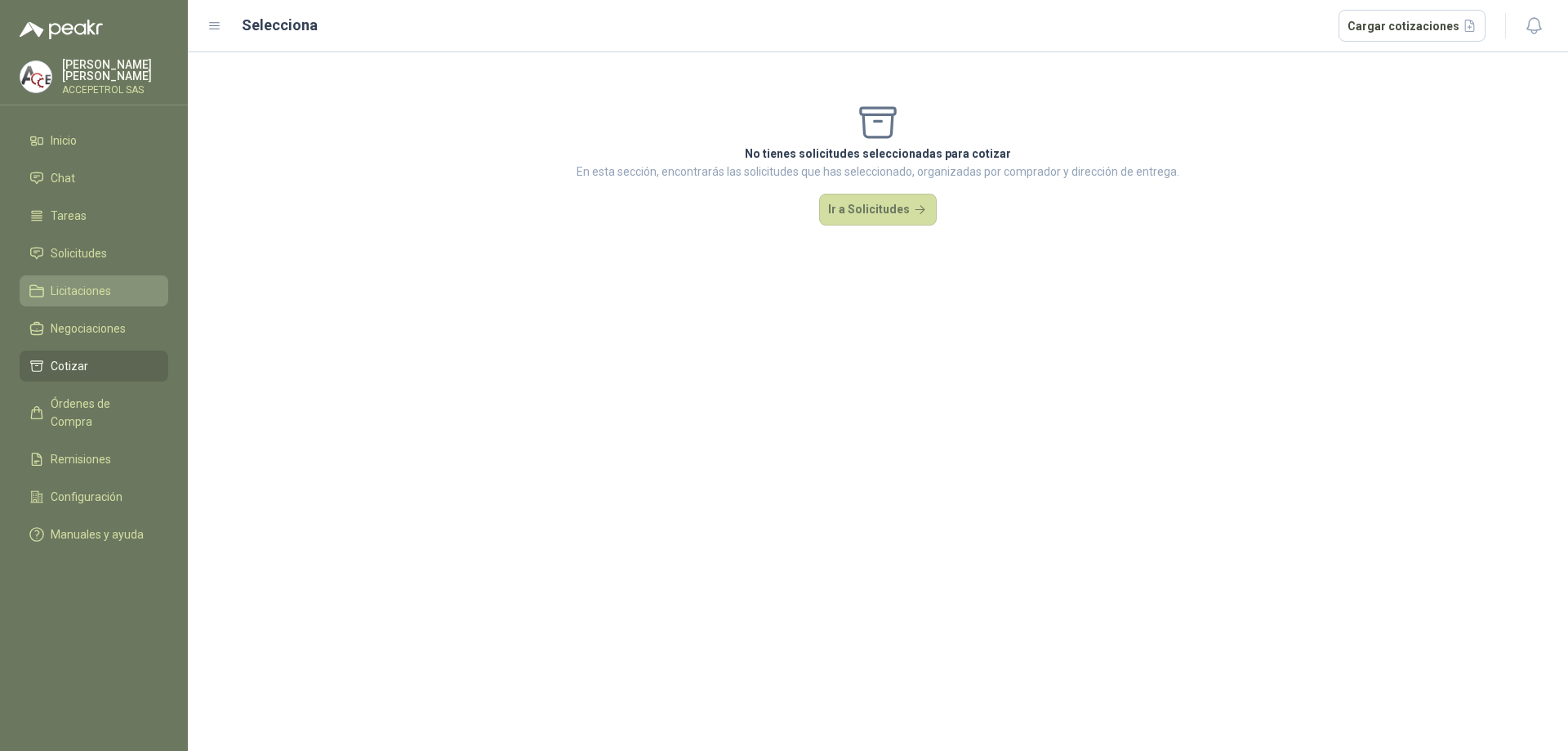
click at [128, 290] on li "Licitaciones" at bounding box center [93, 291] width 129 height 18
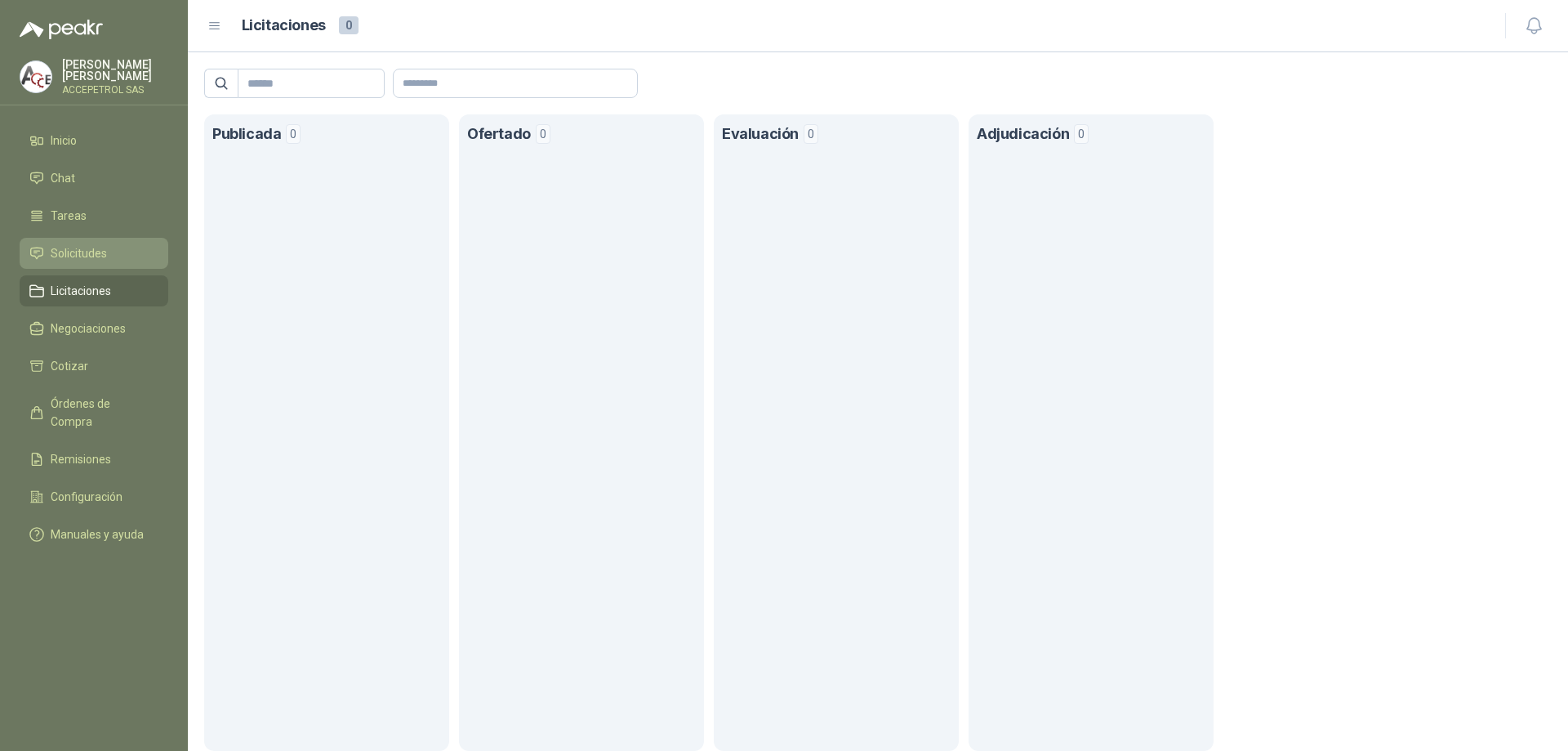
click at [115, 250] on li "Solicitudes" at bounding box center [93, 253] width 129 height 18
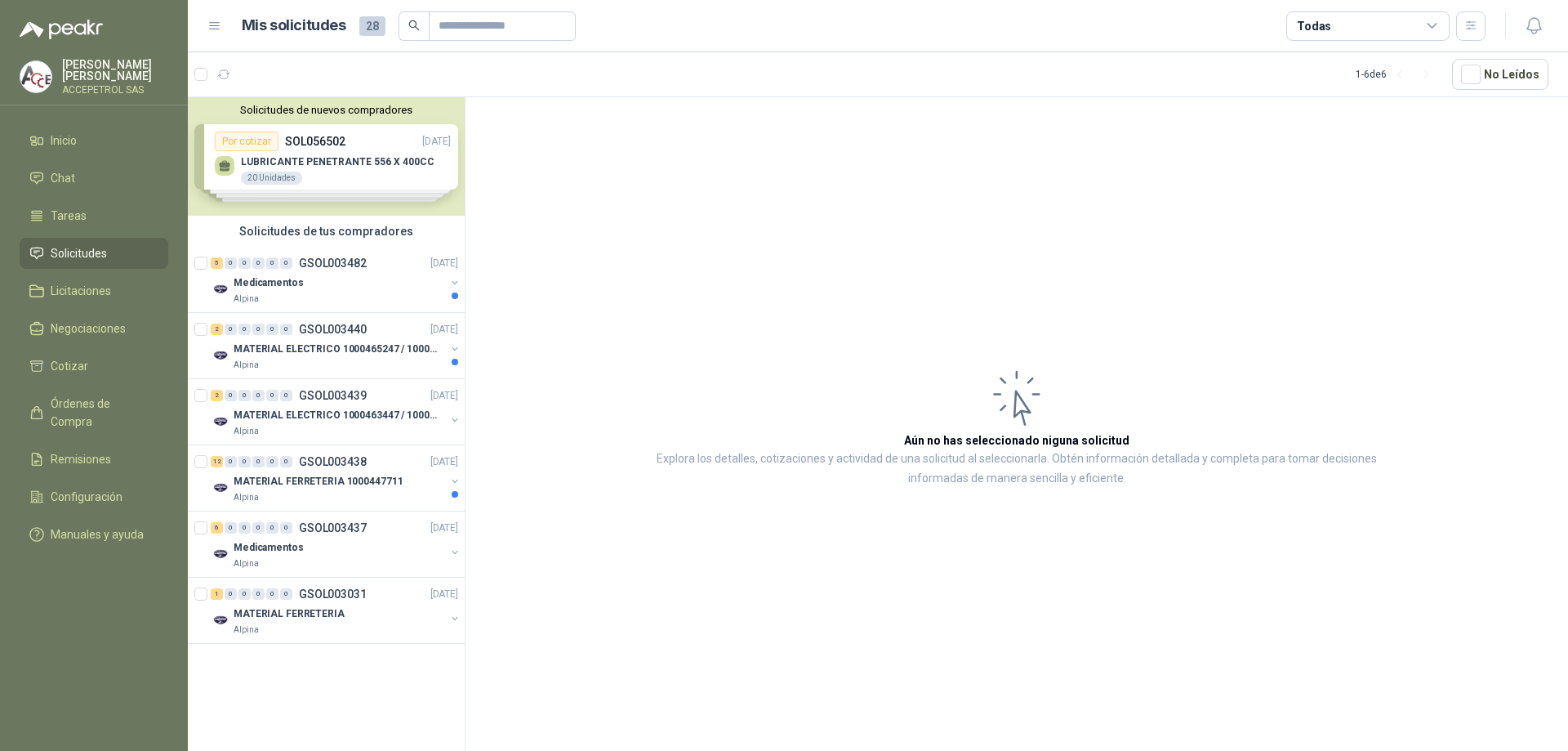
click at [347, 162] on div "Solicitudes de nuevos compradores Por cotizar SOL056502 [DATE] LUBRICANTE PENET…" at bounding box center [326, 156] width 277 height 118
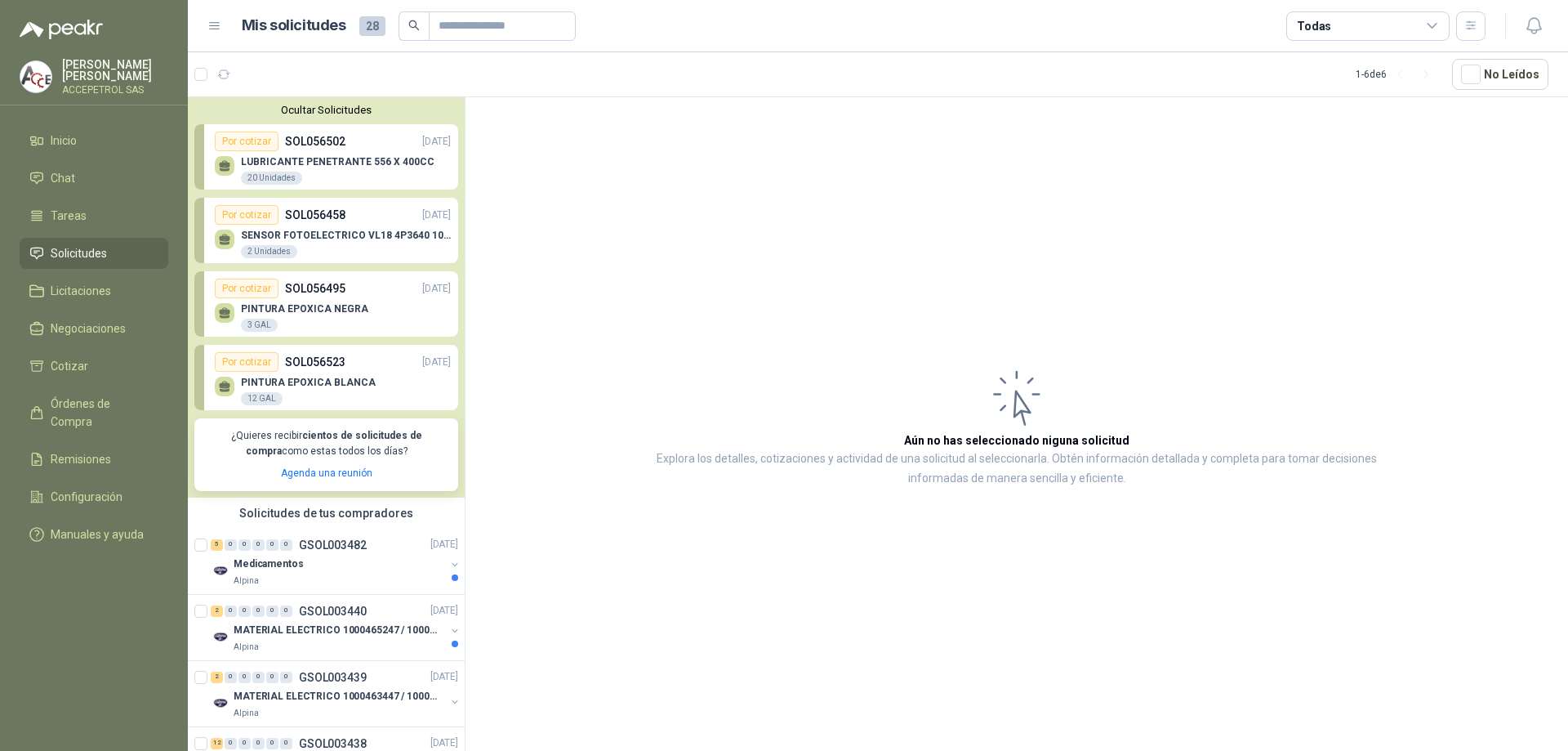
click at [346, 168] on div "LUBRICANTE PENETRANTE 556 X 400CC 20 Unidades" at bounding box center [338, 171] width 194 height 29
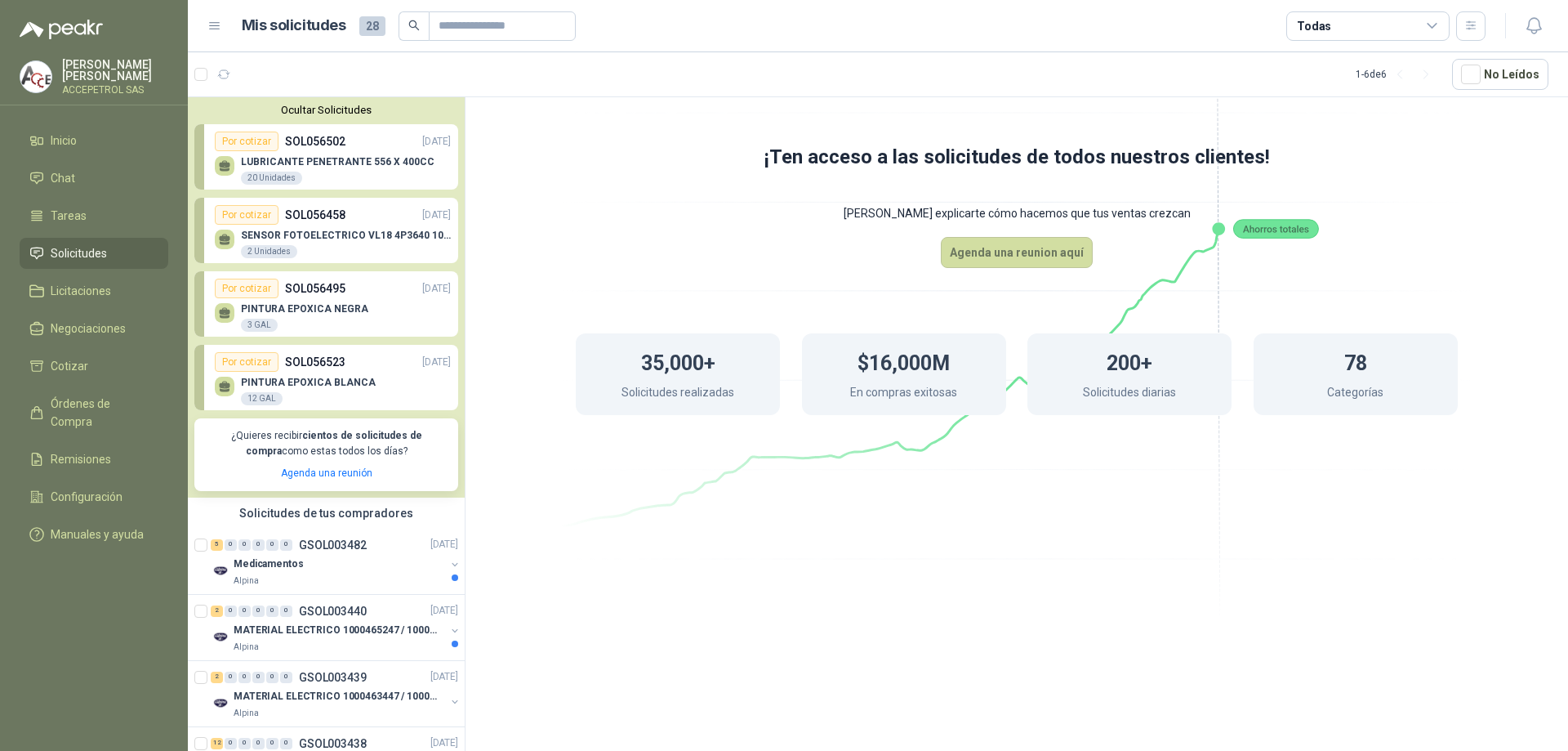
click at [314, 228] on div "SENSOR FOTOELECTRICO VL18 4P3640 10 30 V 2 Unidades" at bounding box center [333, 242] width 236 height 35
click at [319, 159] on p "LUBRICANTE PENETRANTE 556 X 400CC" at bounding box center [338, 162] width 194 height 12
click at [270, 184] on div "20 Unidades" at bounding box center [271, 178] width 61 height 13
click at [243, 140] on div "Por cotizar" at bounding box center [247, 141] width 64 height 20
click at [349, 163] on p "LUBRICANTE PENETRANTE 556 X 400CC" at bounding box center [338, 162] width 194 height 12
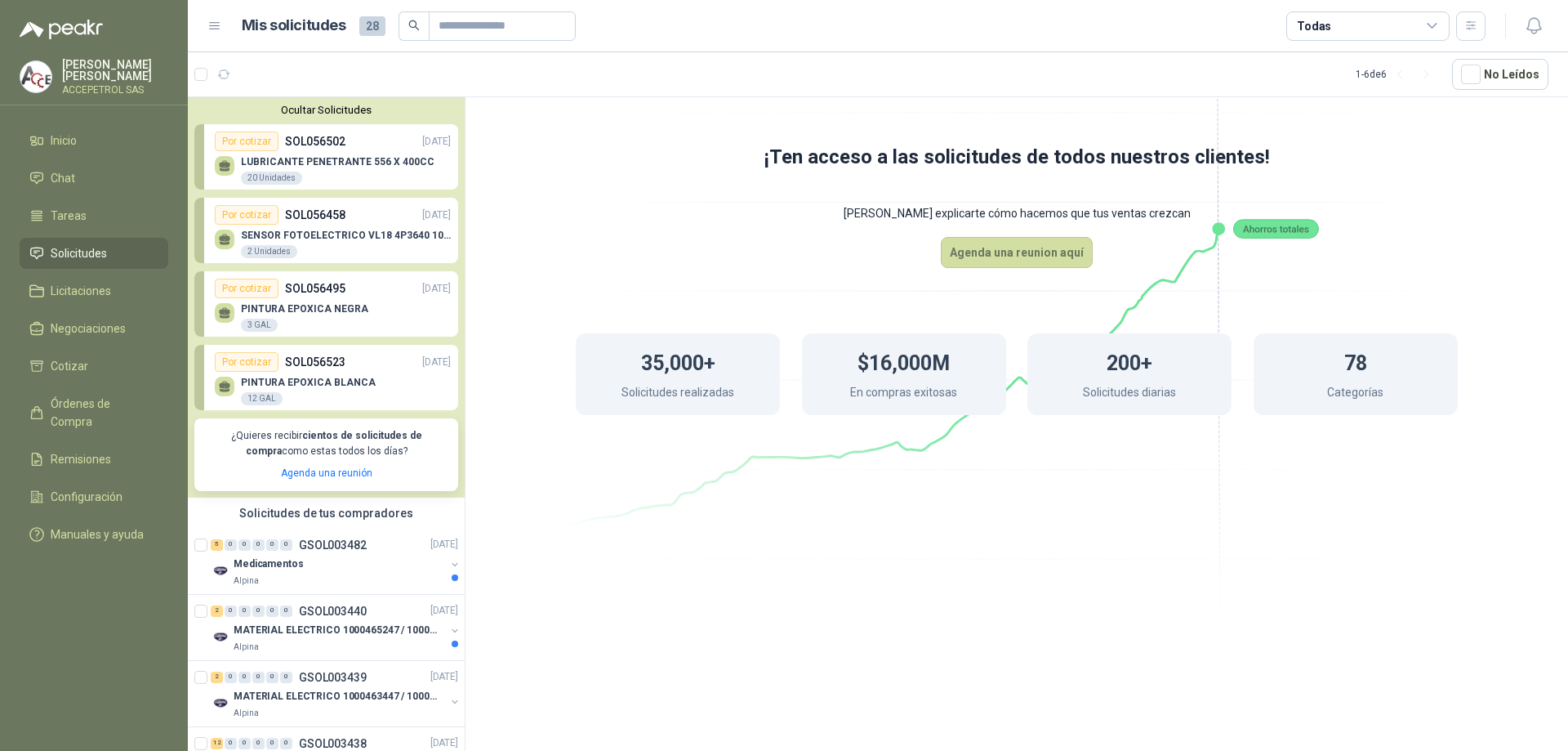
click at [283, 177] on div "20 Unidades" at bounding box center [271, 178] width 61 height 13
click at [314, 228] on div "SENSOR FOTOELECTRICO VL18 4P3640 10 30 V 2 Unidades" at bounding box center [333, 242] width 236 height 35
click at [247, 219] on div "Por cotizar" at bounding box center [247, 215] width 64 height 20
click at [251, 139] on div "Por cotizar" at bounding box center [247, 141] width 64 height 20
click at [315, 387] on p "PINTURA EPOXICA BLANCA" at bounding box center [308, 382] width 135 height 12
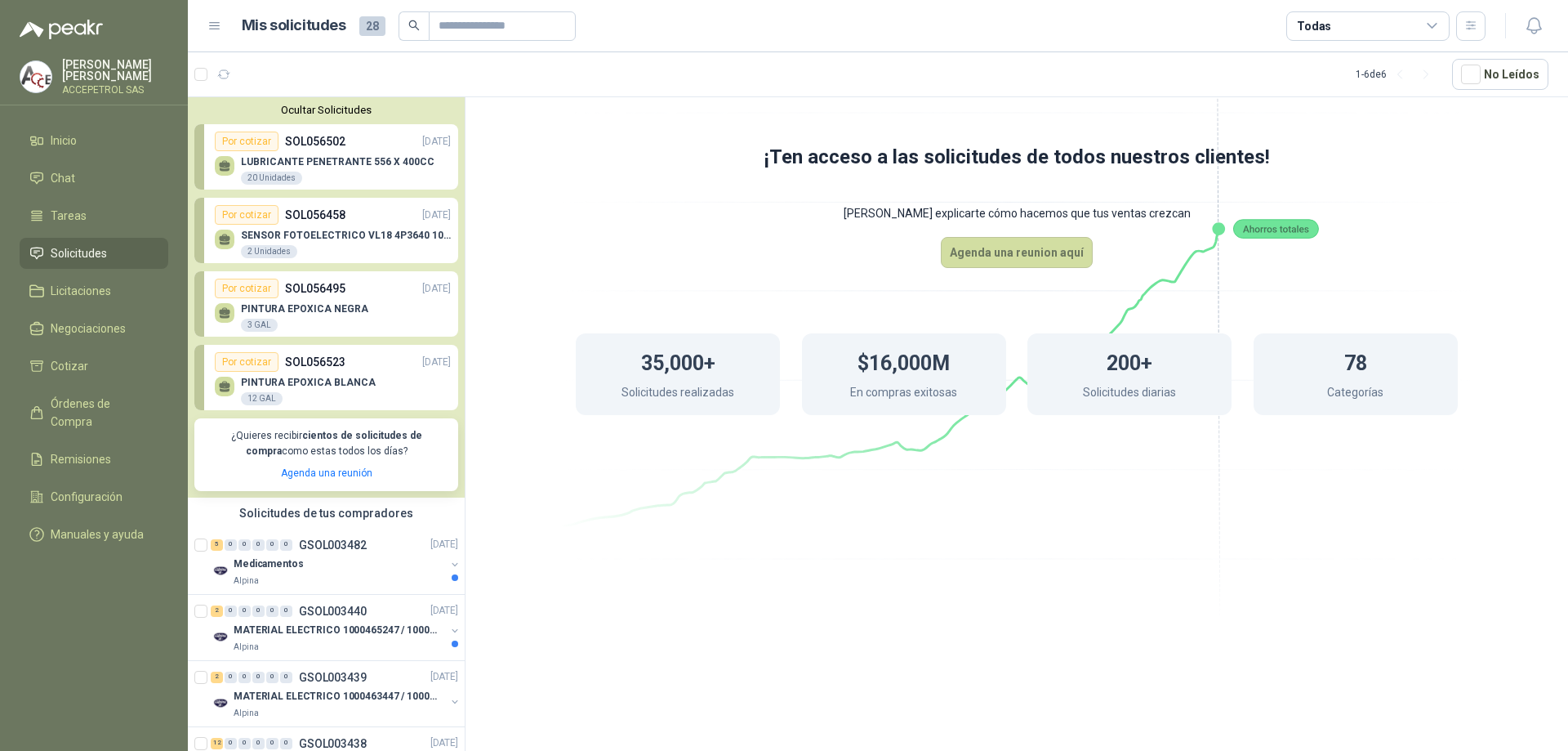
click at [267, 397] on div "12 GAL" at bounding box center [261, 398] width 42 height 13
click at [225, 381] on icon at bounding box center [225, 387] width 14 height 14
click at [237, 364] on div "Por cotizar" at bounding box center [247, 362] width 64 height 20
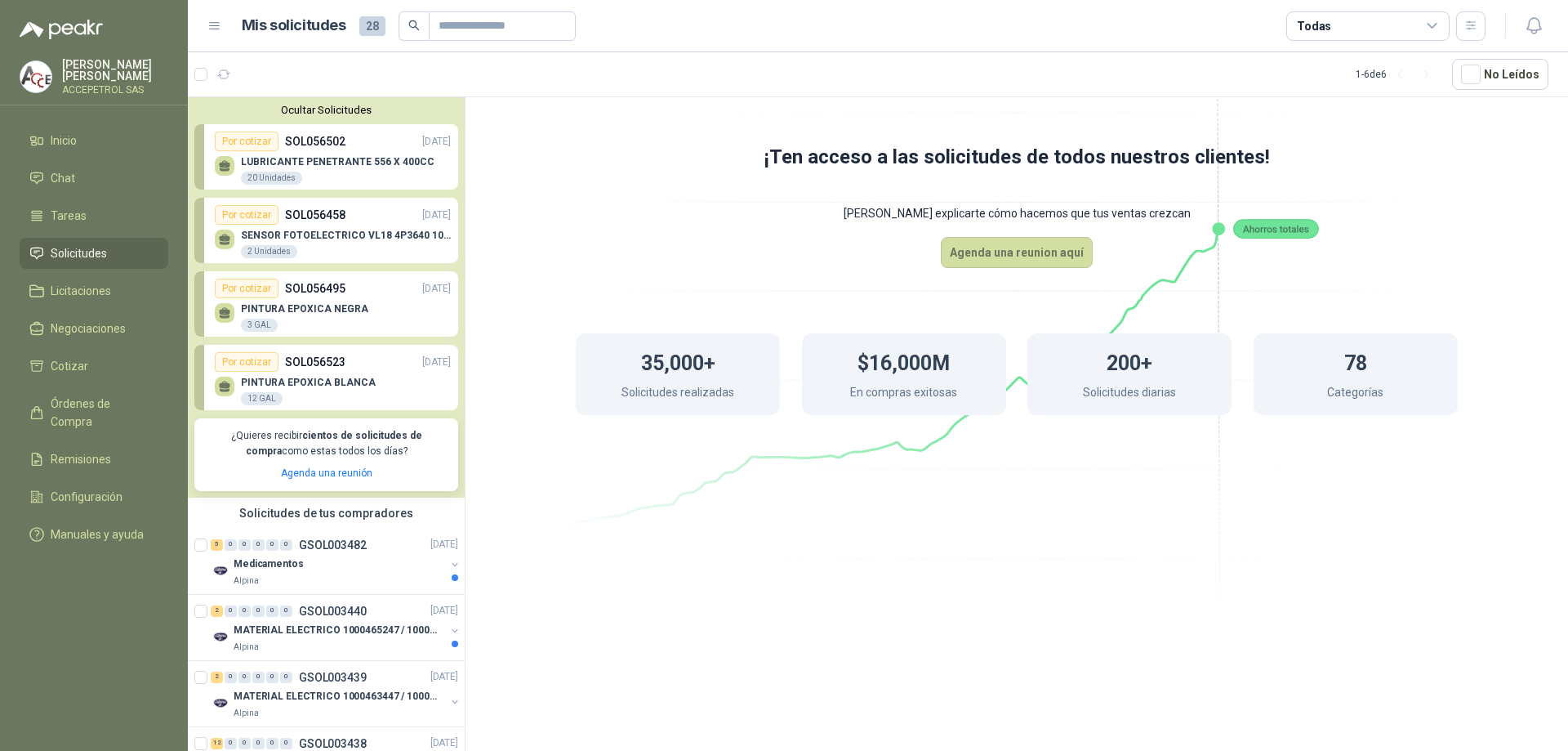
click at [237, 364] on div "Por cotizar" at bounding box center [247, 362] width 64 height 20
click at [217, 30] on icon at bounding box center [214, 26] width 15 height 15
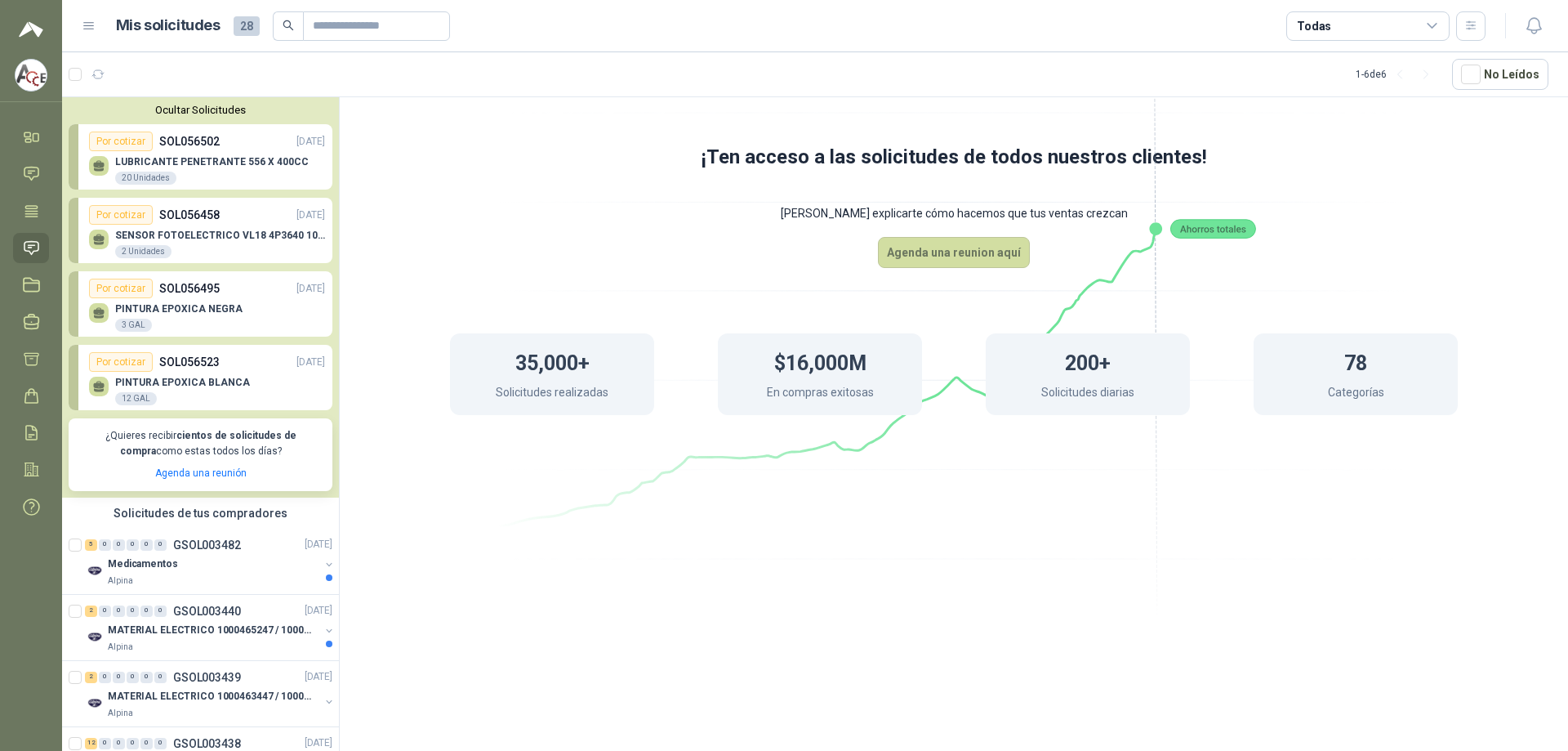
click at [95, 29] on icon at bounding box center [89, 26] width 15 height 15
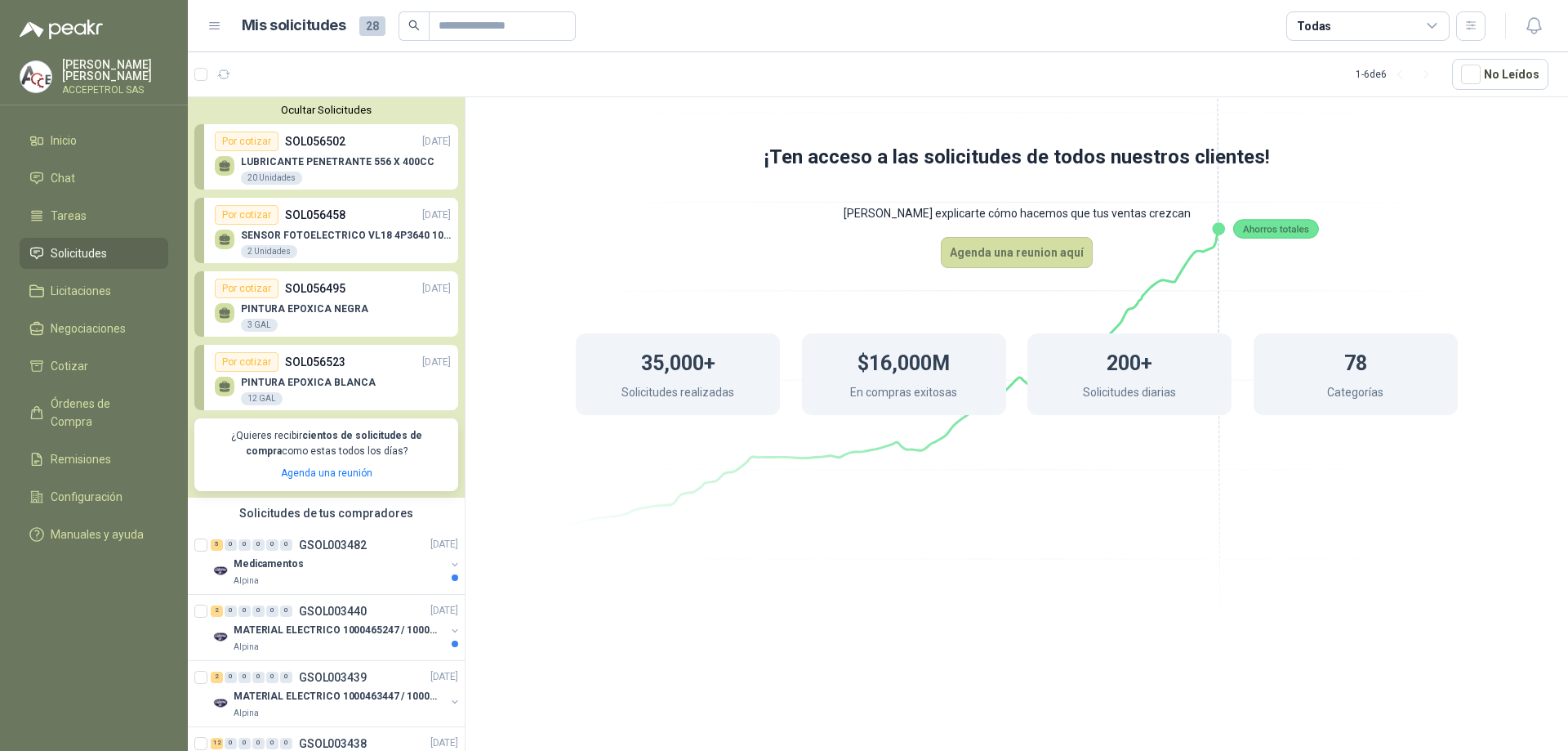
click at [101, 85] on p "ACCEPETROL SAS" at bounding box center [115, 90] width 106 height 10
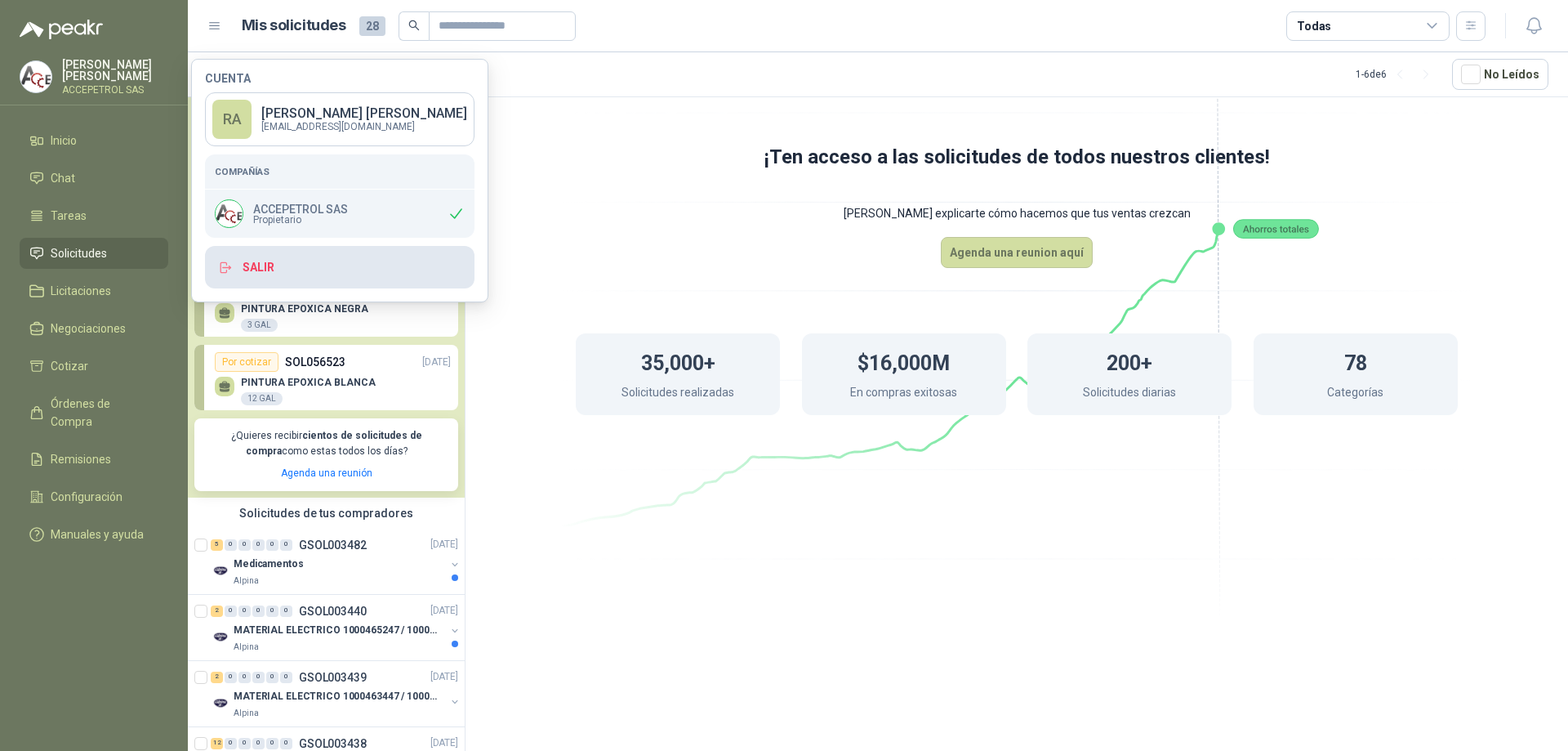
click at [277, 275] on button "Salir" at bounding box center [339, 268] width 269 height 43
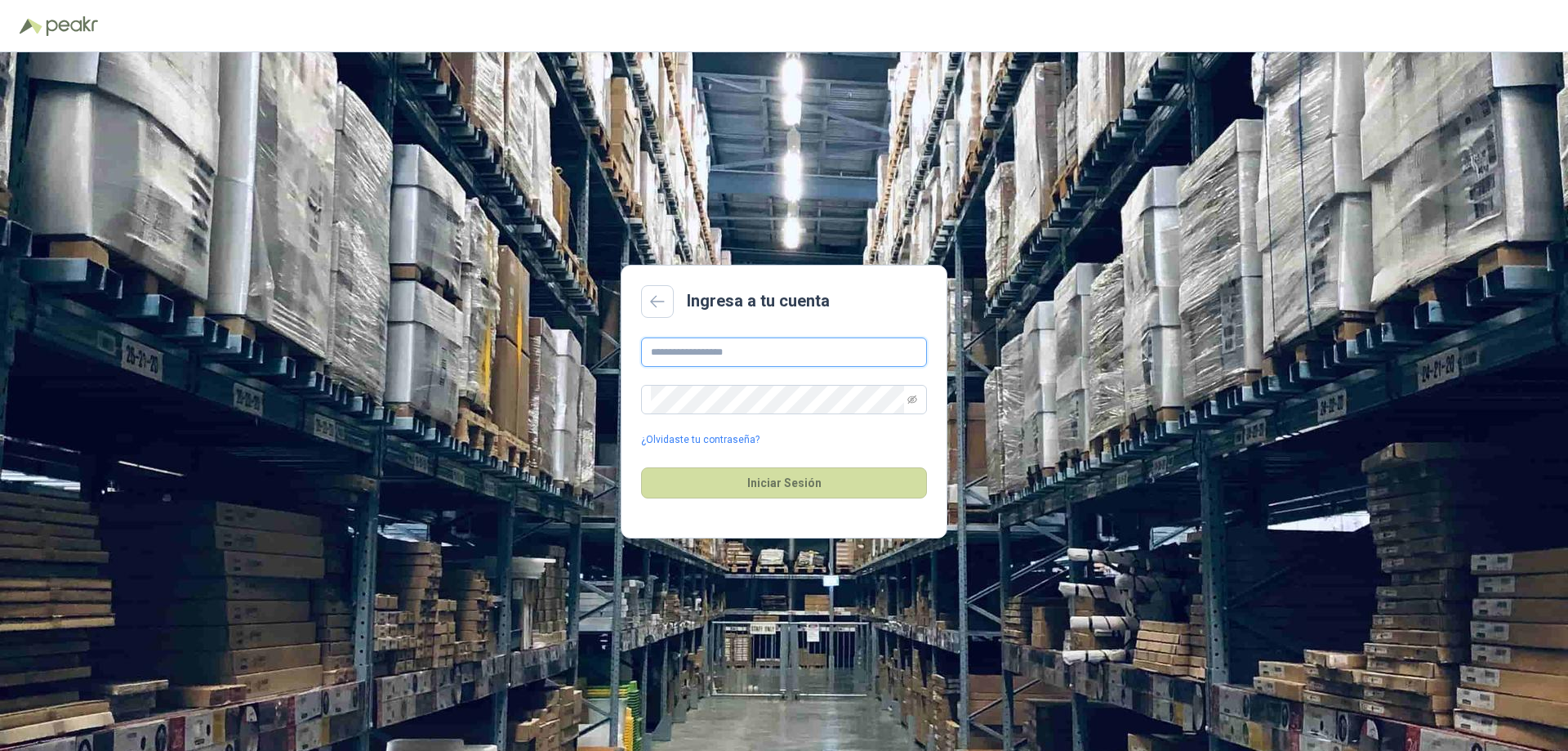
type input "**********"
